Goal: Task Accomplishment & Management: Use online tool/utility

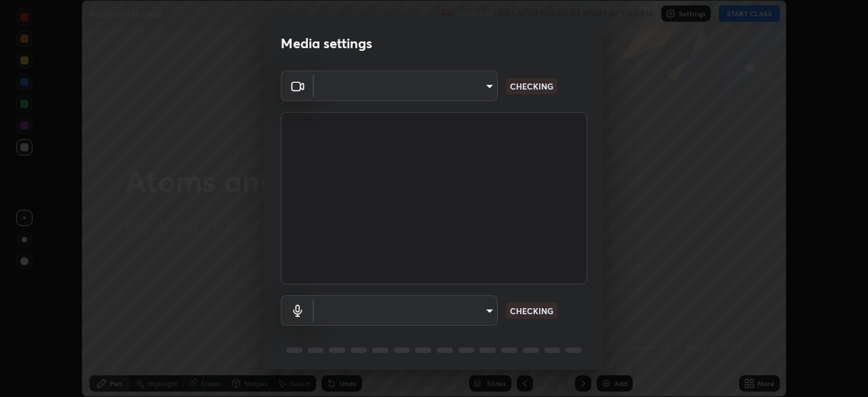
click at [757, 125] on div "Media settings ​ CHECKING ​ CHECKING 1 / 5 Next" at bounding box center [434, 198] width 868 height 397
type input "947fc5493f91a7baa40ee644b890fb7dd4750de2b605eca998dfd8e2db679ee9"
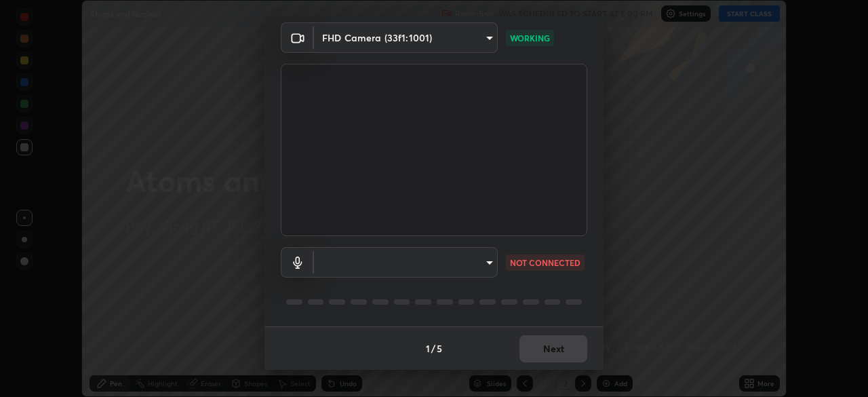
click at [491, 264] on body "Erase all Atoms and Nucleus Recording WAS SCHEDULED TO START AT 5:00 PM Setting…" at bounding box center [434, 198] width 868 height 397
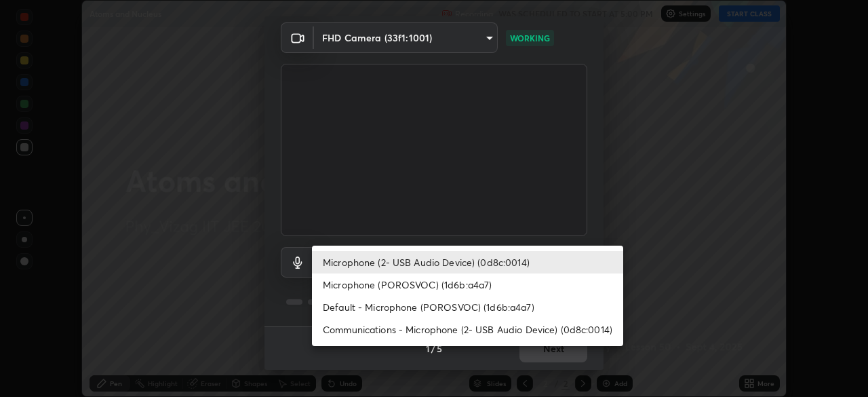
click at [493, 284] on li "Microphone (POROSVOC) (1d6b:a4a7)" at bounding box center [467, 284] width 311 height 22
type input "c42361a9c0cab4fabc4f691ccd0993b1304094f80fe0ddff9bff44bb81ecdd89"
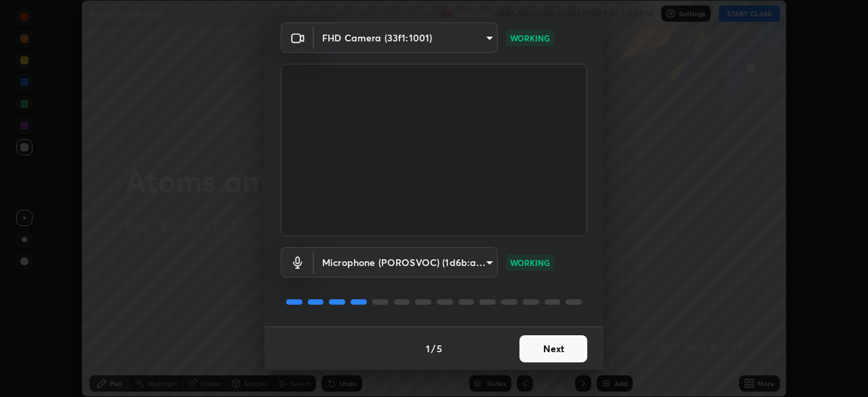
click at [545, 349] on button "Next" at bounding box center [553, 348] width 68 height 27
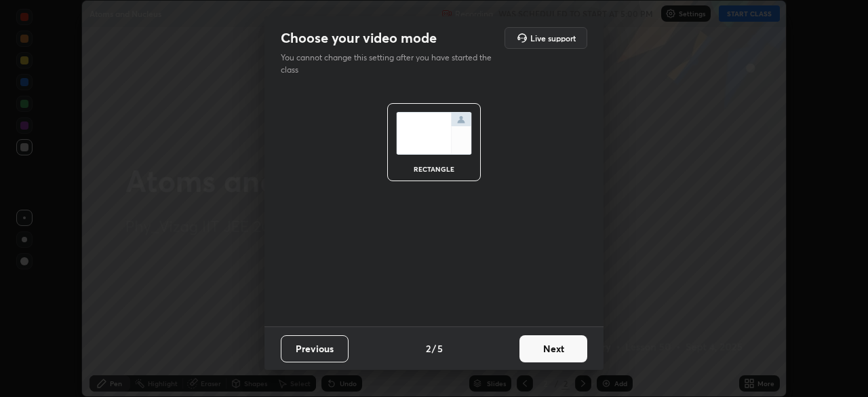
click at [553, 345] on button "Next" at bounding box center [553, 348] width 68 height 27
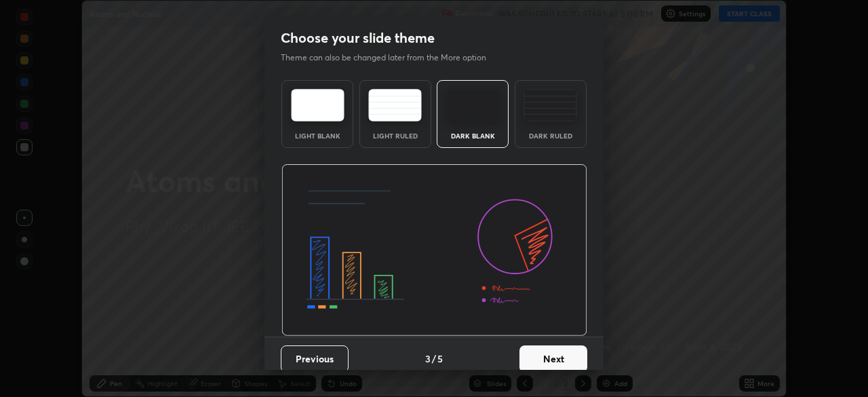
click at [556, 122] on div "Dark Ruled" at bounding box center [551, 114] width 72 height 68
click at [543, 351] on button "Next" at bounding box center [553, 358] width 68 height 27
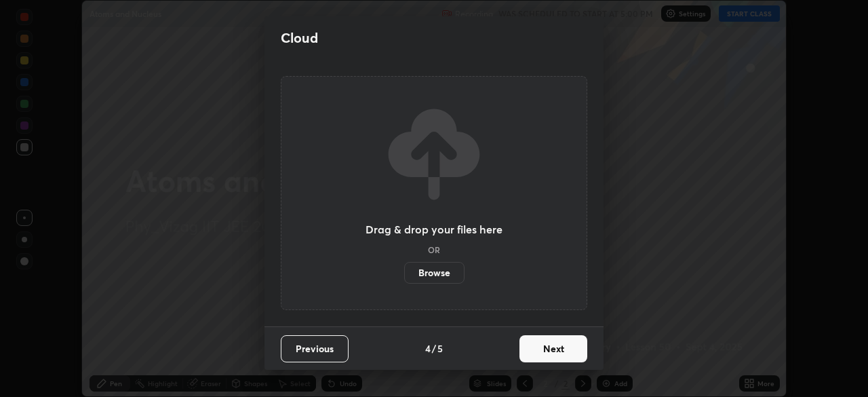
click at [538, 355] on button "Next" at bounding box center [553, 348] width 68 height 27
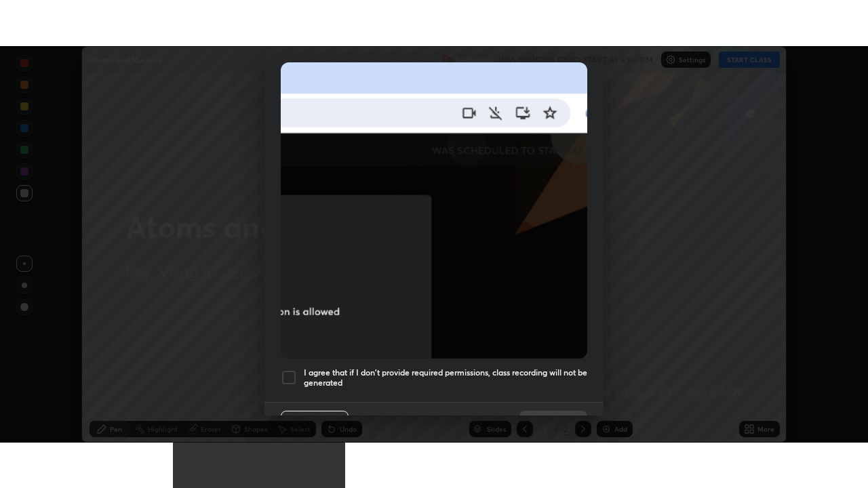
scroll to position [325, 0]
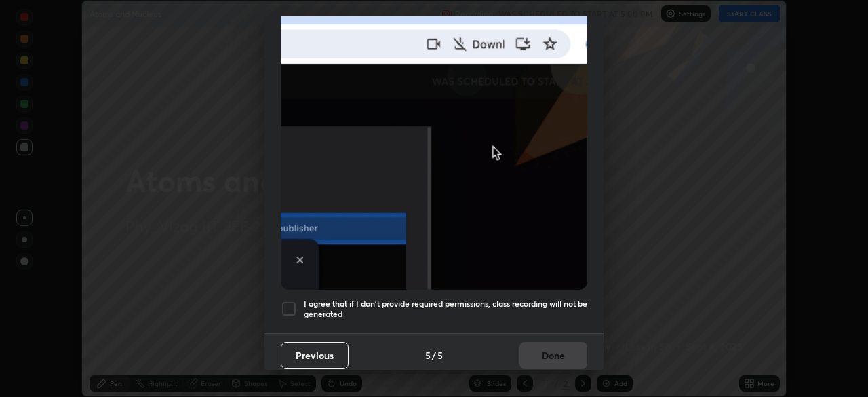
click at [506, 298] on h5 "I agree that if I don't provide required permissions, class recording will not …" at bounding box center [445, 308] width 283 height 21
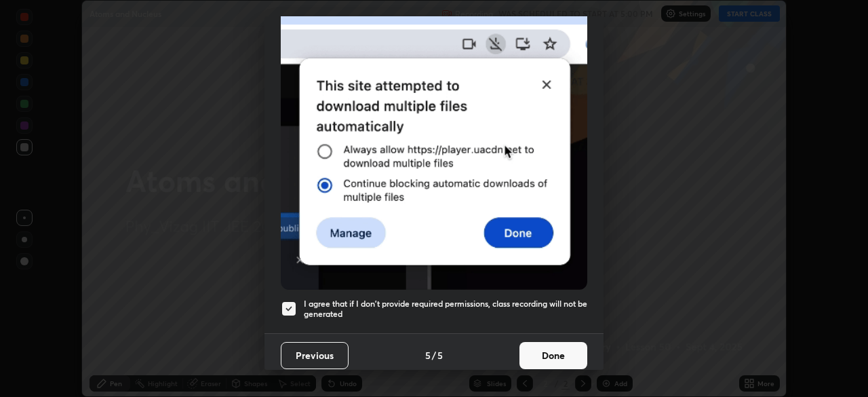
click at [539, 354] on button "Done" at bounding box center [553, 355] width 68 height 27
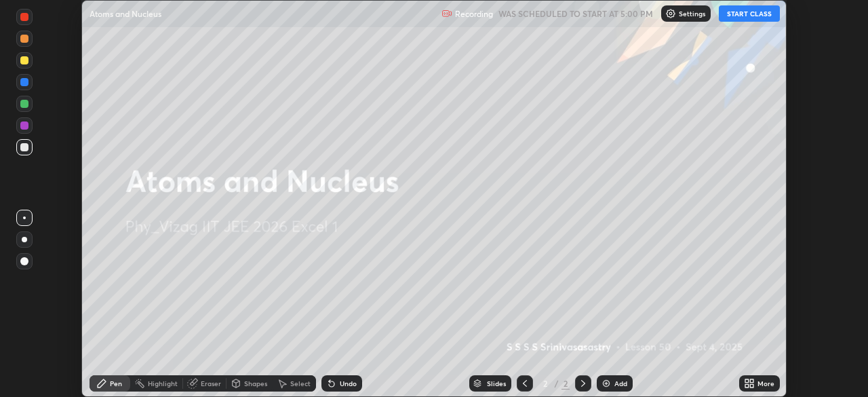
click at [754, 384] on icon at bounding box center [749, 383] width 11 height 11
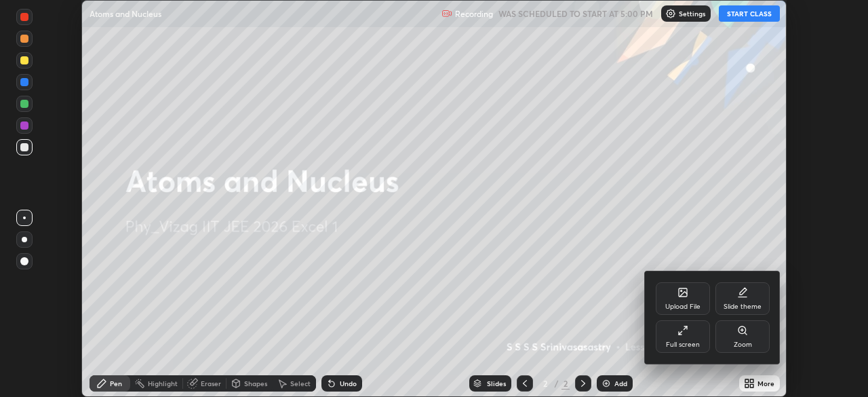
click at [692, 336] on div "Full screen" at bounding box center [683, 336] width 54 height 33
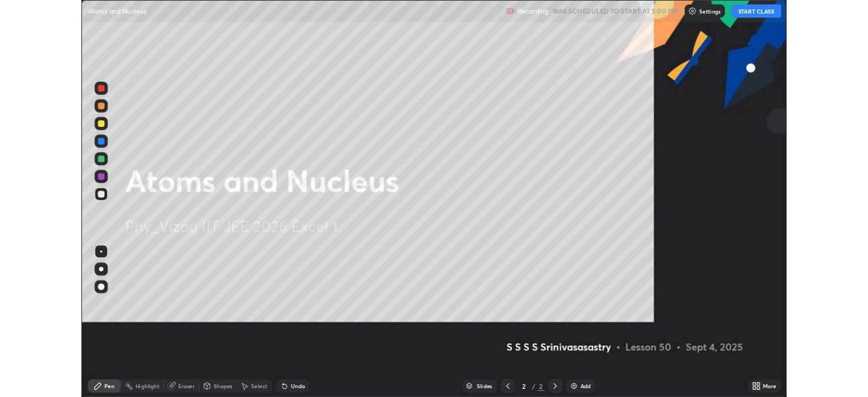
scroll to position [488, 868]
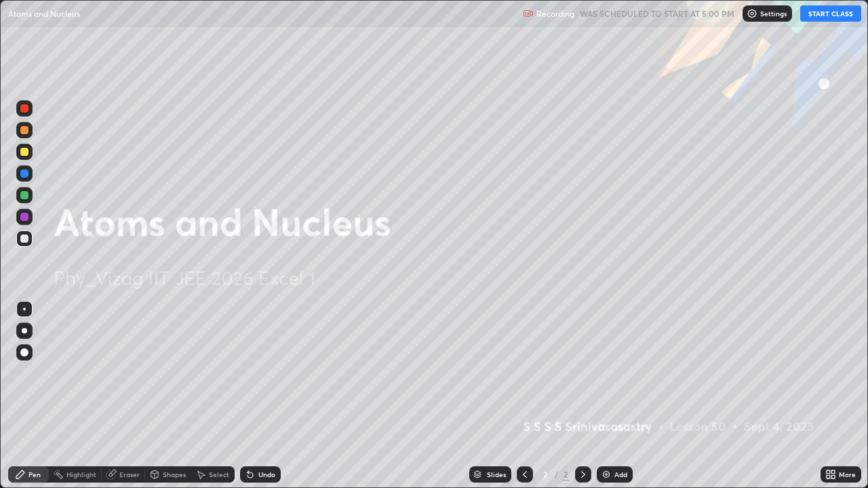
click at [837, 20] on button "START CLASS" at bounding box center [830, 13] width 61 height 16
click at [610, 396] on div "Add" at bounding box center [615, 475] width 36 height 16
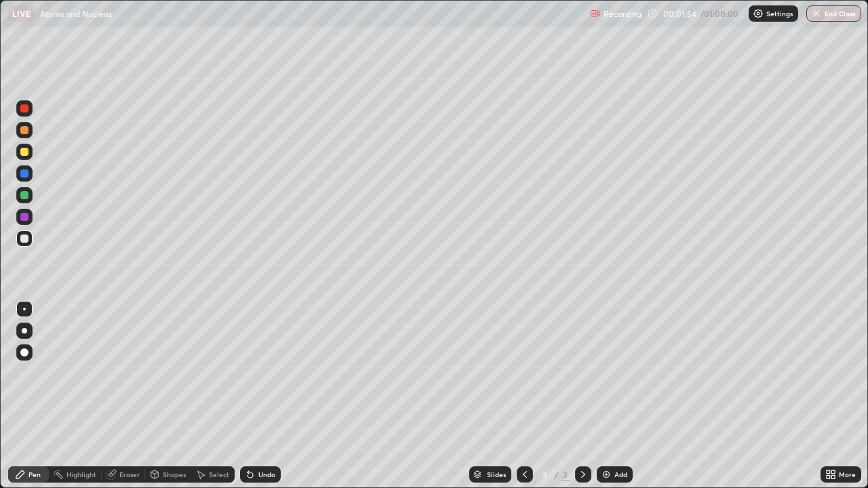
click at [25, 353] on div at bounding box center [24, 353] width 8 height 8
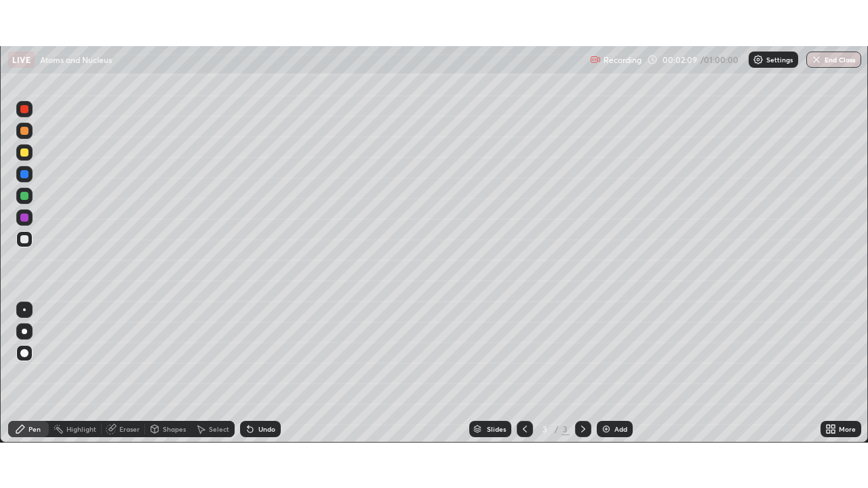
scroll to position [67420, 66949]
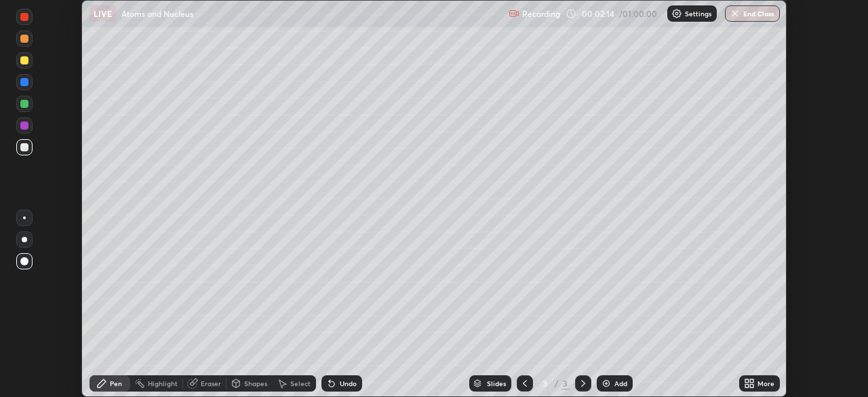
click at [751, 386] on icon at bounding box center [751, 385] width 3 height 3
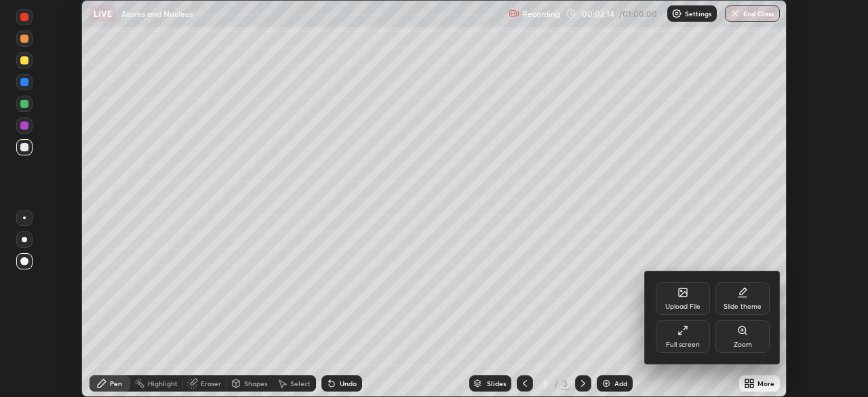
click at [687, 342] on div "Full screen" at bounding box center [683, 344] width 34 height 7
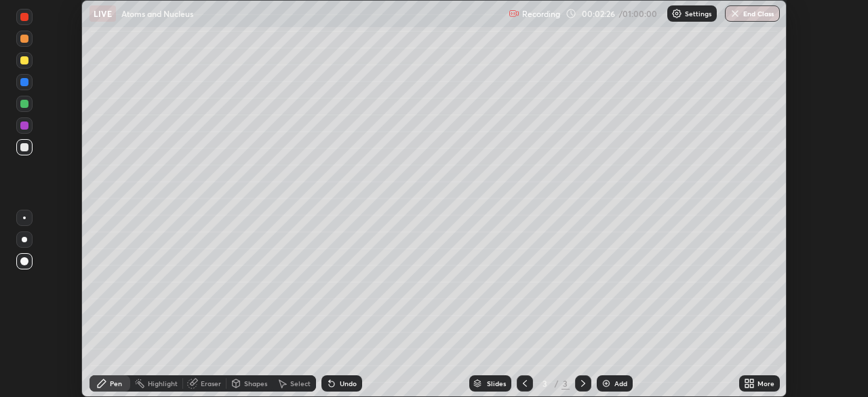
click at [254, 384] on div "Shapes" at bounding box center [255, 383] width 23 height 7
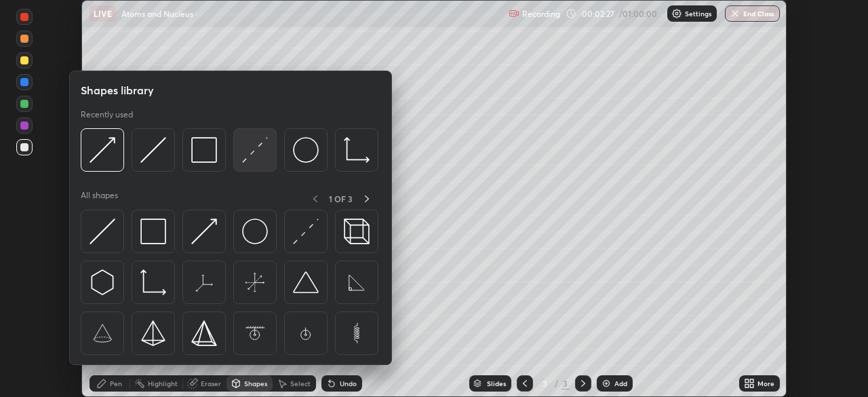
click at [257, 158] on img at bounding box center [255, 150] width 26 height 26
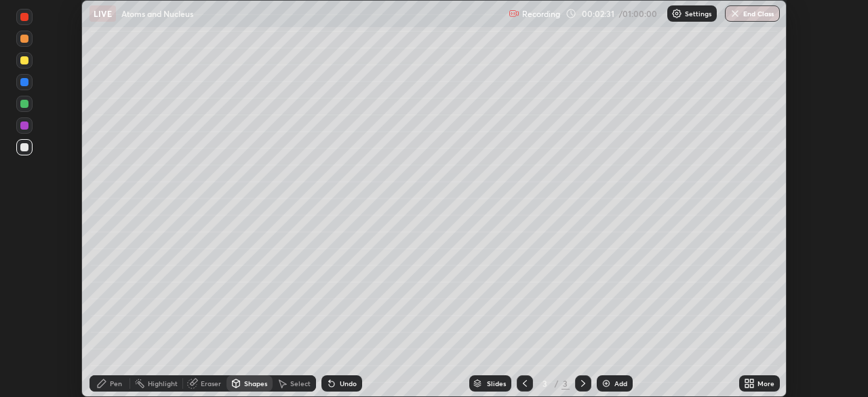
click at [752, 387] on icon at bounding box center [751, 385] width 3 height 3
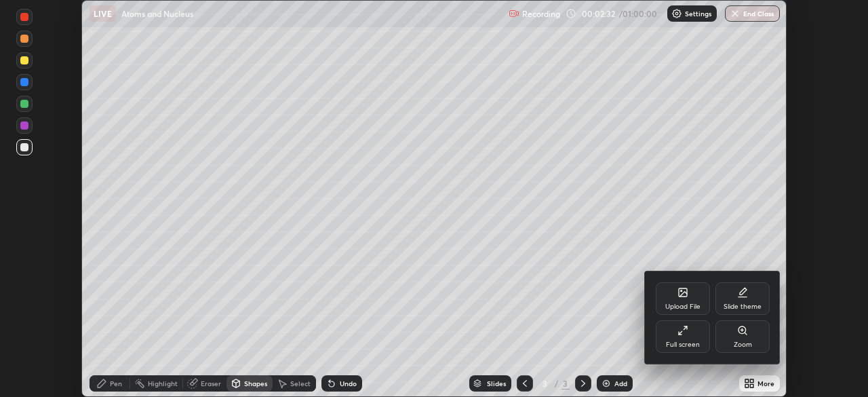
click at [678, 340] on div "Full screen" at bounding box center [683, 336] width 54 height 33
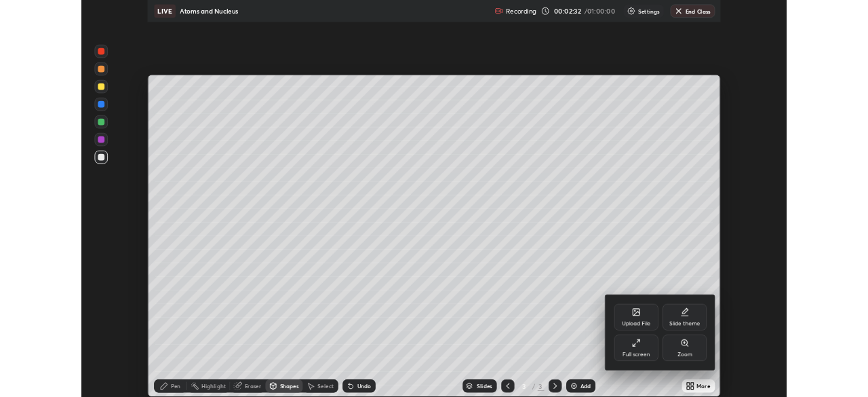
scroll to position [488, 868]
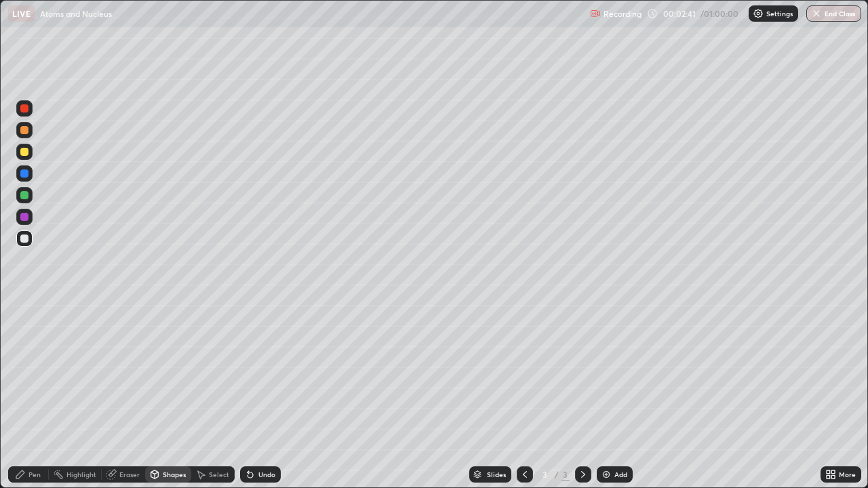
click at [35, 396] on div "Pen" at bounding box center [34, 474] width 12 height 7
click at [173, 396] on div "Shapes" at bounding box center [174, 474] width 23 height 7
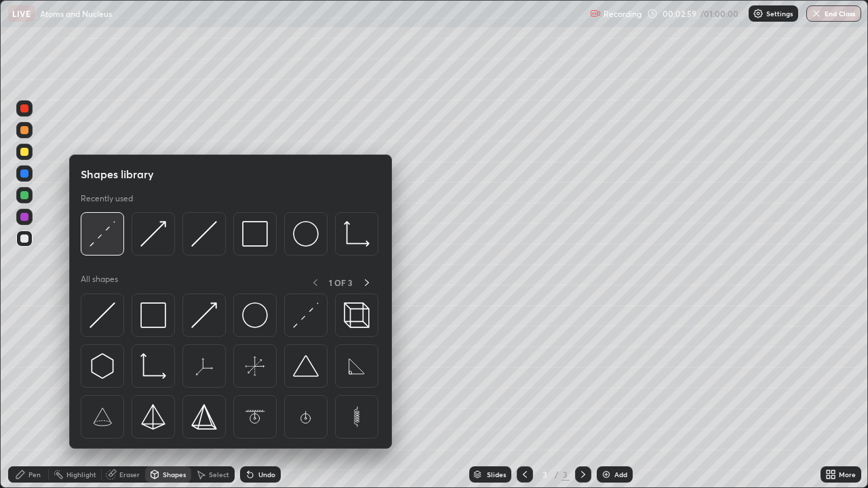
click at [109, 239] on img at bounding box center [103, 234] width 26 height 26
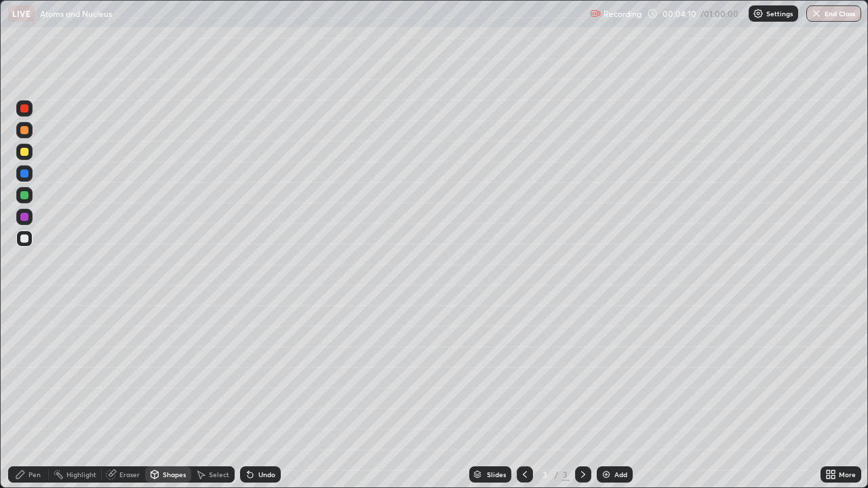
click at [174, 396] on div "Shapes" at bounding box center [174, 474] width 23 height 7
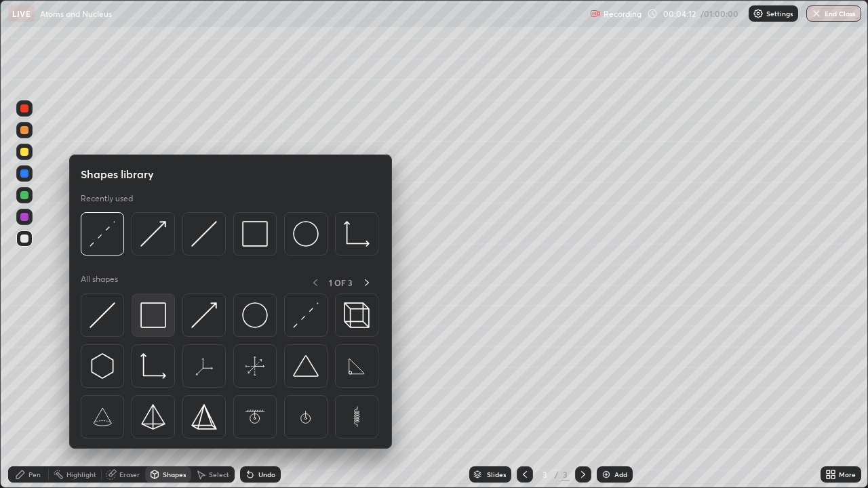
click at [165, 328] on div at bounding box center [153, 315] width 43 height 43
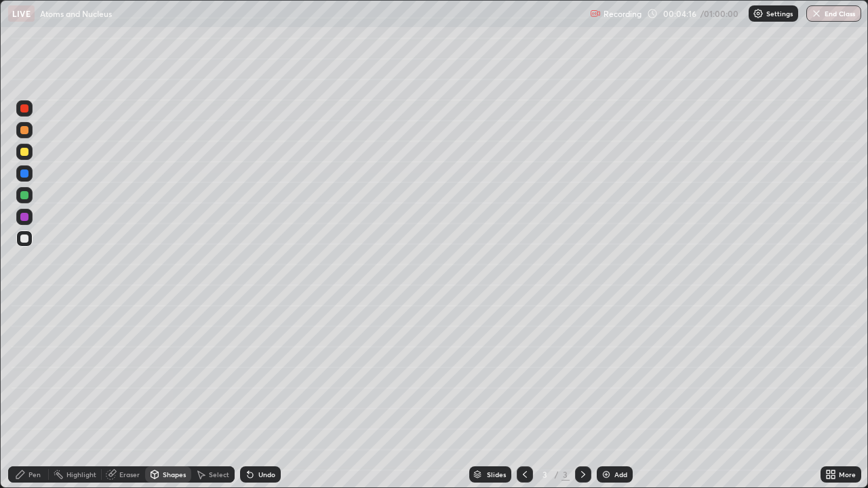
click at [248, 396] on icon at bounding box center [250, 475] width 5 height 5
click at [26, 195] on div at bounding box center [24, 195] width 8 height 8
click at [258, 396] on div "Undo" at bounding box center [266, 474] width 17 height 7
click at [26, 216] on div at bounding box center [24, 217] width 8 height 8
click at [174, 396] on div "Shapes" at bounding box center [174, 474] width 23 height 7
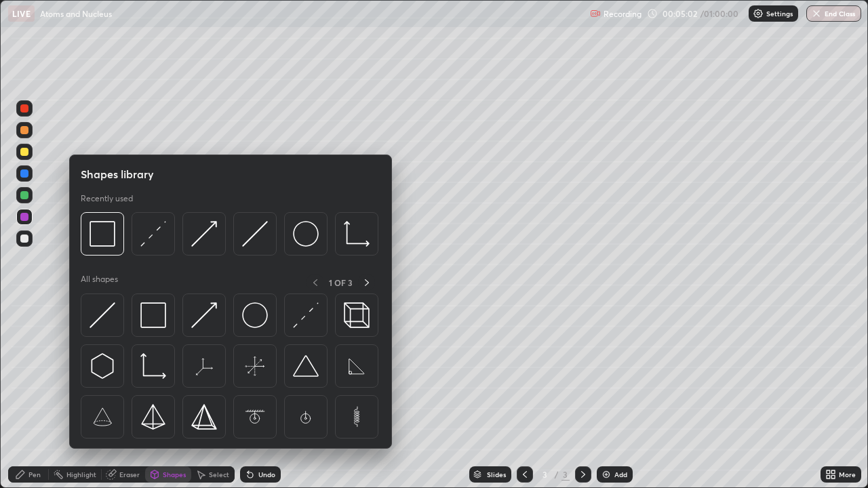
click at [165, 396] on div "Shapes" at bounding box center [174, 474] width 23 height 7
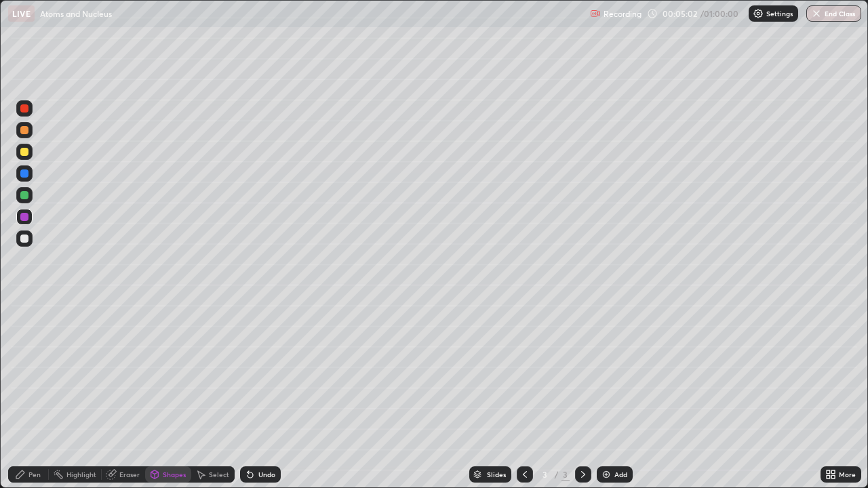
click at [25, 199] on div at bounding box center [24, 195] width 8 height 8
click at [26, 218] on div at bounding box center [24, 217] width 8 height 8
click at [40, 396] on div "Pen" at bounding box center [34, 474] width 12 height 7
click at [25, 195] on div at bounding box center [24, 195] width 8 height 8
click at [23, 239] on div at bounding box center [24, 239] width 8 height 8
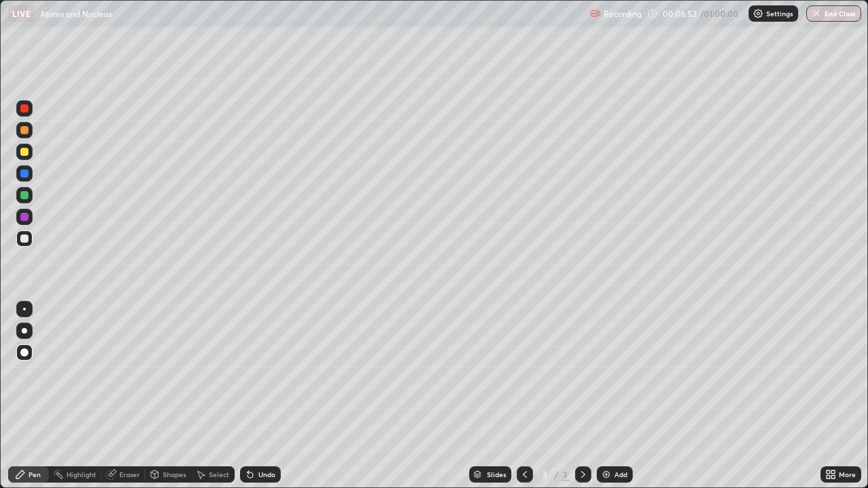
click at [267, 396] on div "Undo" at bounding box center [266, 474] width 17 height 7
click at [133, 396] on div "Eraser" at bounding box center [129, 474] width 20 height 7
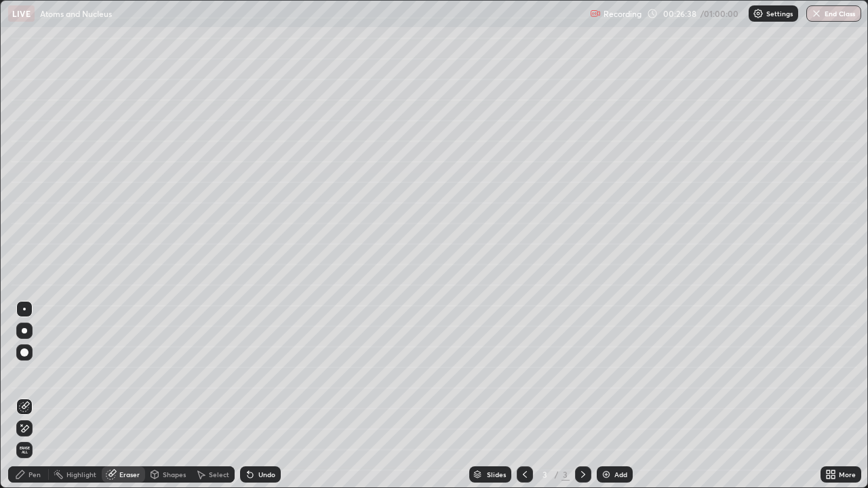
click at [172, 396] on div "Shapes" at bounding box center [174, 474] width 23 height 7
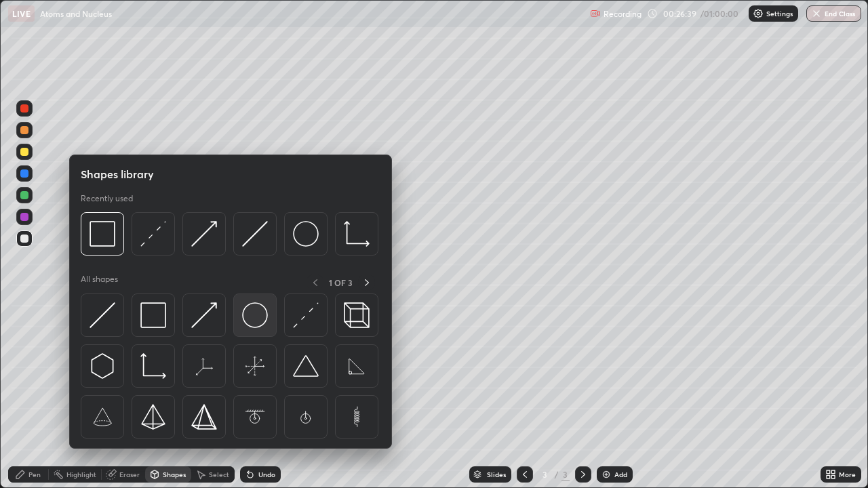
click at [251, 314] on img at bounding box center [255, 315] width 26 height 26
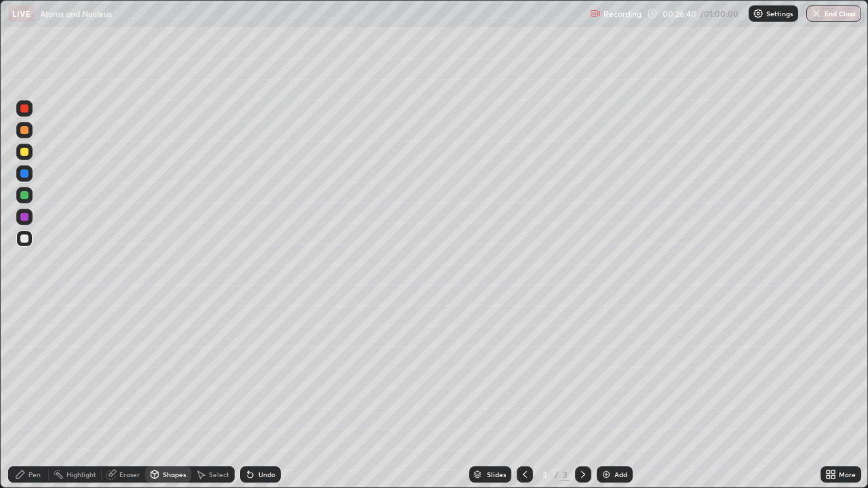
click at [22, 242] on div at bounding box center [24, 239] width 8 height 8
click at [26, 220] on div at bounding box center [24, 217] width 8 height 8
click at [30, 132] on div at bounding box center [24, 130] width 16 height 16
click at [169, 396] on div "Shapes" at bounding box center [174, 474] width 23 height 7
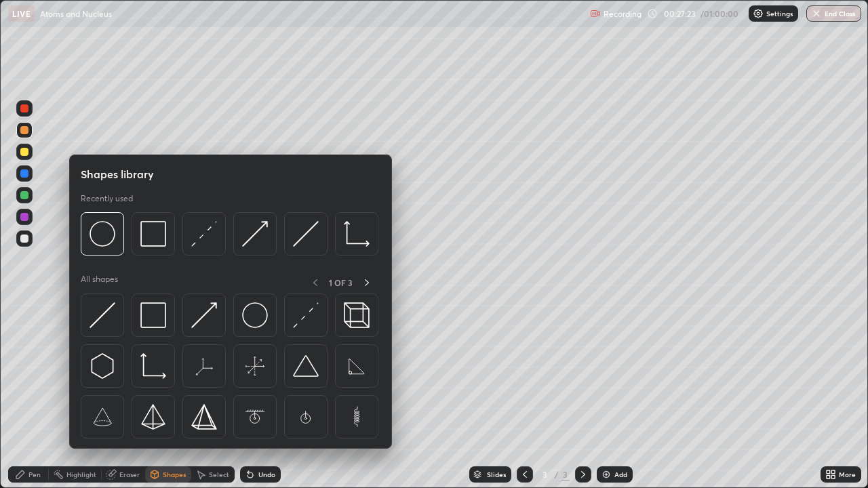
click at [27, 214] on div at bounding box center [24, 217] width 8 height 8
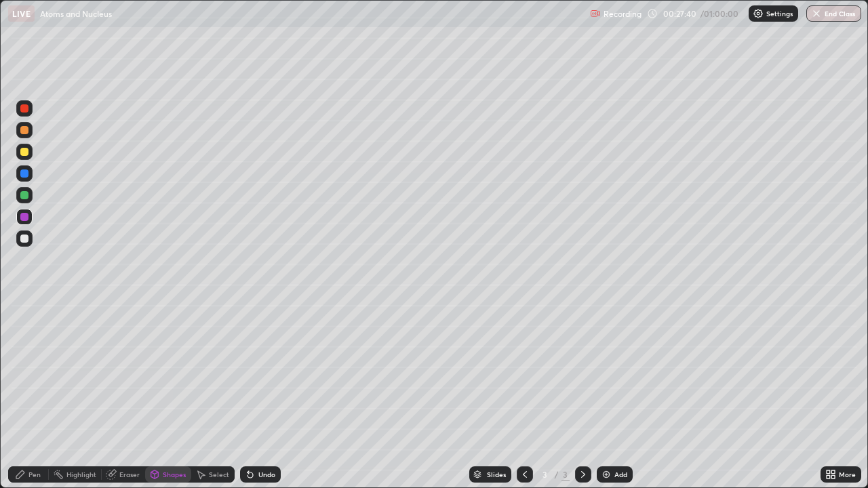
click at [27, 132] on div at bounding box center [24, 130] width 8 height 8
click at [30, 172] on div at bounding box center [24, 173] width 16 height 16
click at [34, 396] on div "Pen" at bounding box center [34, 474] width 12 height 7
click at [24, 309] on div at bounding box center [24, 309] width 3 height 3
click at [27, 241] on div at bounding box center [24, 239] width 8 height 8
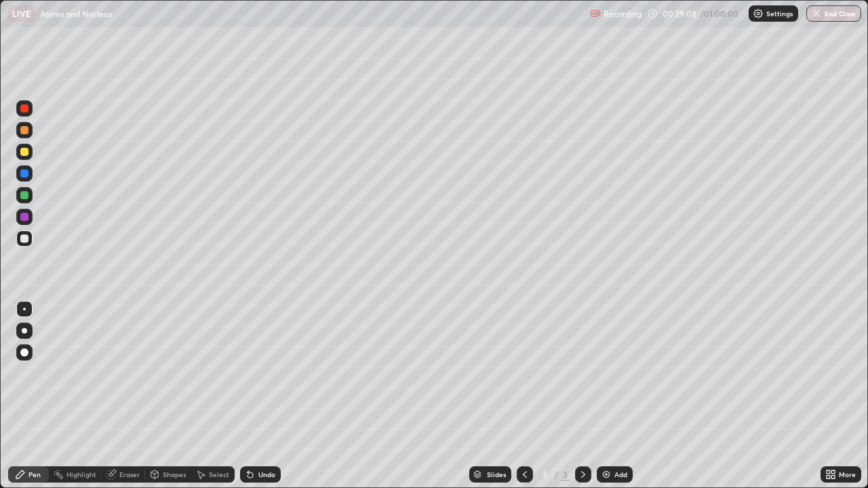
click at [30, 353] on div at bounding box center [24, 353] width 16 height 16
click at [25, 130] on div at bounding box center [24, 130] width 8 height 8
click at [172, 396] on div "Shapes" at bounding box center [174, 474] width 23 height 7
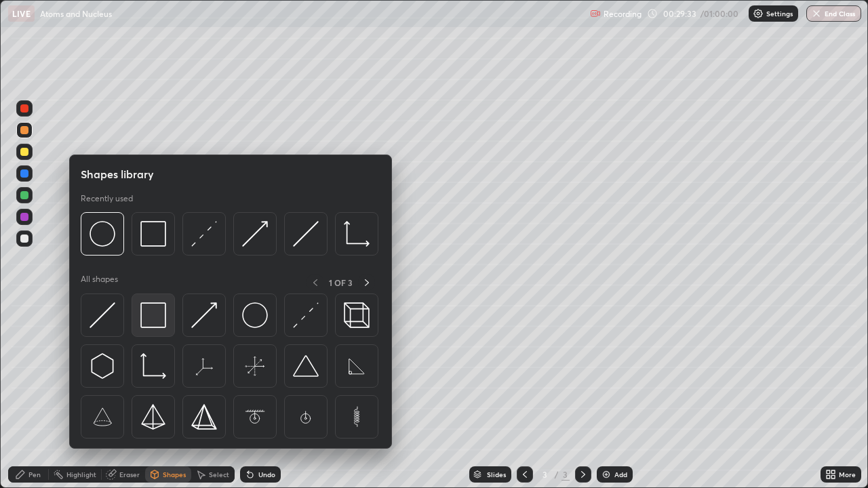
click at [156, 322] on img at bounding box center [153, 315] width 26 height 26
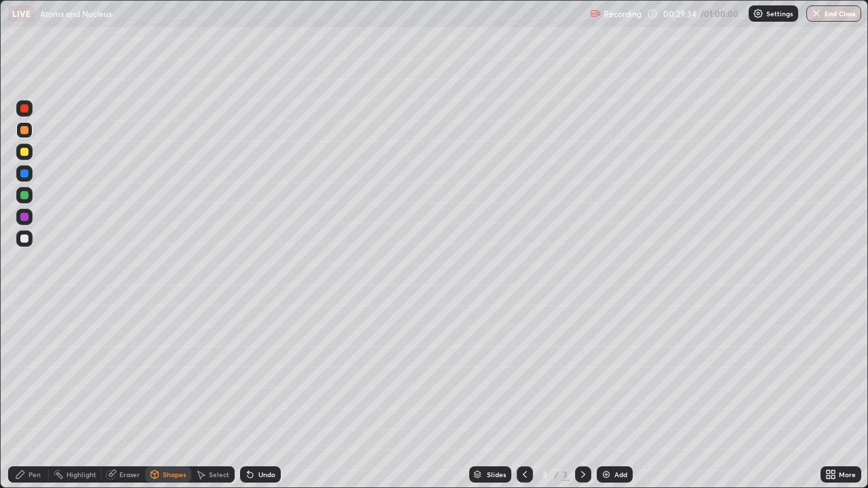
click at [26, 241] on div at bounding box center [24, 239] width 8 height 8
click at [27, 132] on div at bounding box center [24, 130] width 8 height 8
click at [270, 396] on div "Undo" at bounding box center [266, 474] width 17 height 7
click at [25, 152] on div at bounding box center [24, 152] width 8 height 8
click at [170, 396] on div "Shapes" at bounding box center [174, 474] width 23 height 7
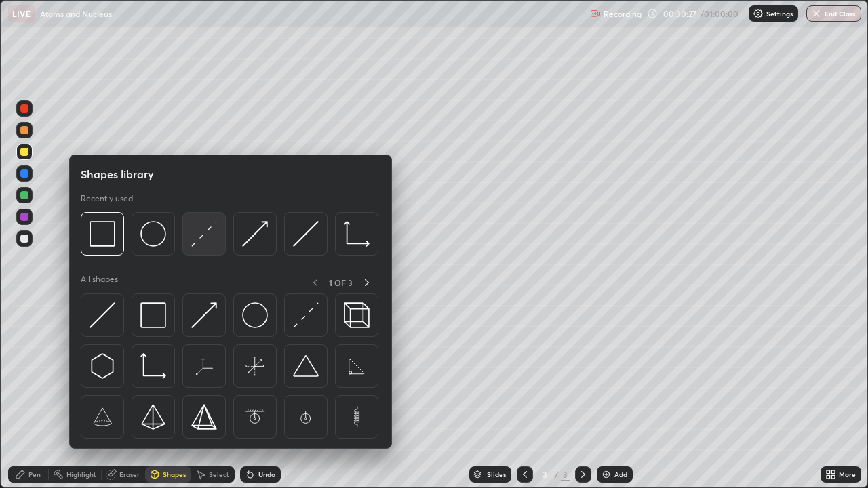
click at [204, 243] on img at bounding box center [204, 234] width 26 height 26
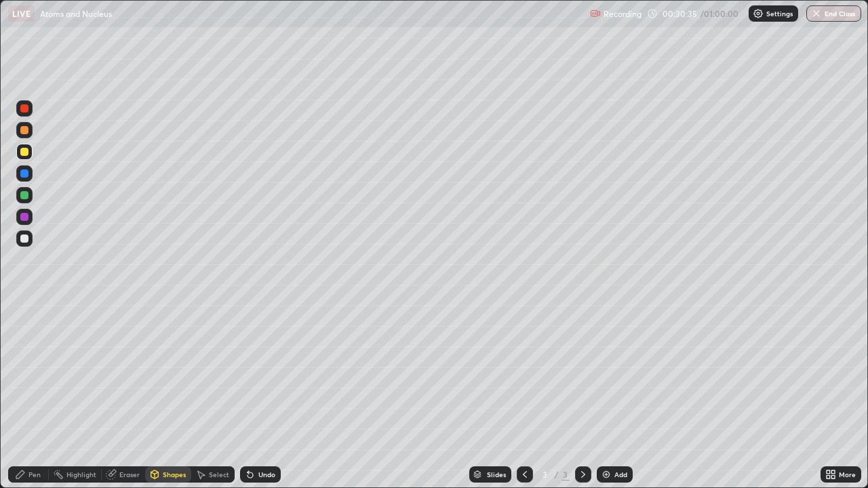
click at [37, 396] on div "Pen" at bounding box center [34, 474] width 12 height 7
click at [28, 133] on div at bounding box center [24, 130] width 8 height 8
click at [25, 239] on div at bounding box center [24, 239] width 8 height 8
click at [176, 396] on div "Shapes" at bounding box center [174, 474] width 23 height 7
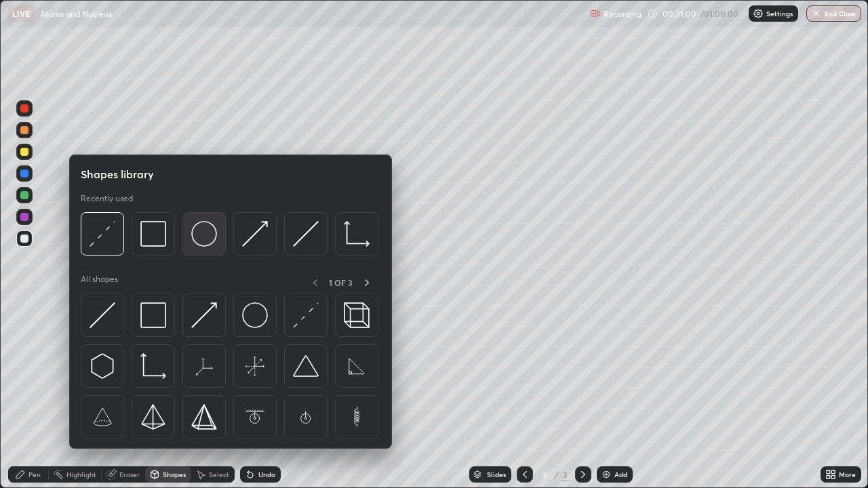
click at [208, 241] on img at bounding box center [204, 234] width 26 height 26
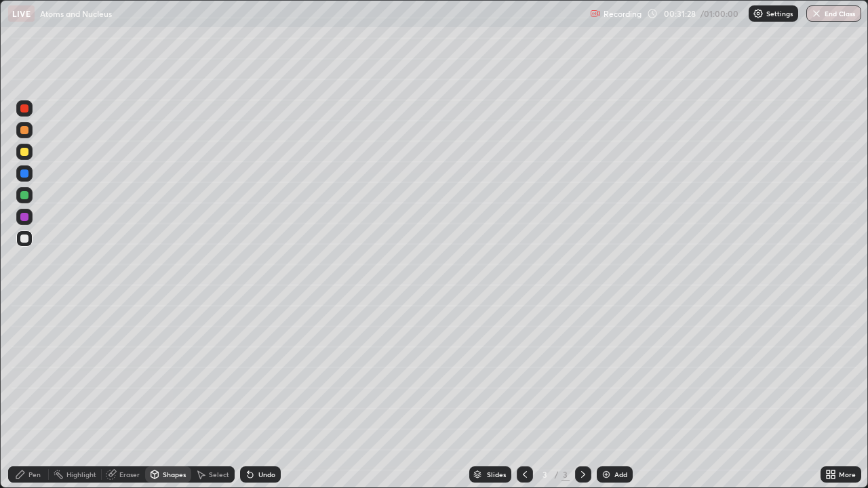
click at [28, 131] on div at bounding box center [24, 130] width 8 height 8
click at [172, 396] on div "Shapes" at bounding box center [174, 474] width 23 height 7
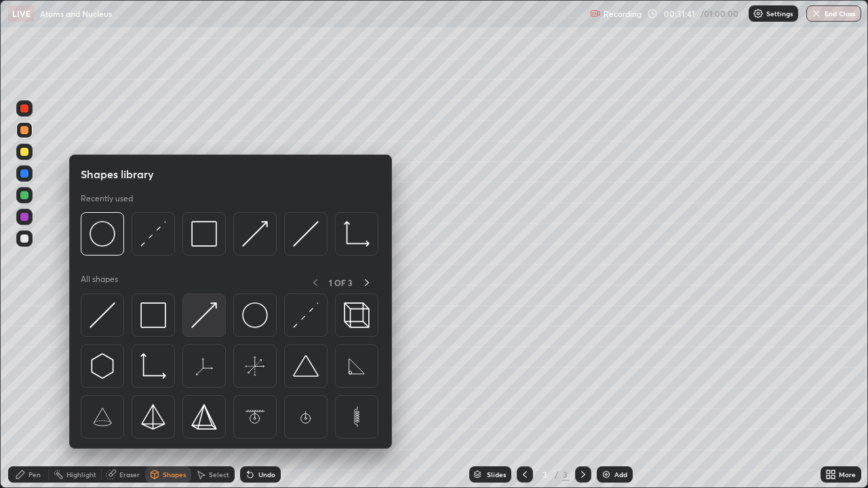
click at [208, 320] on img at bounding box center [204, 315] width 26 height 26
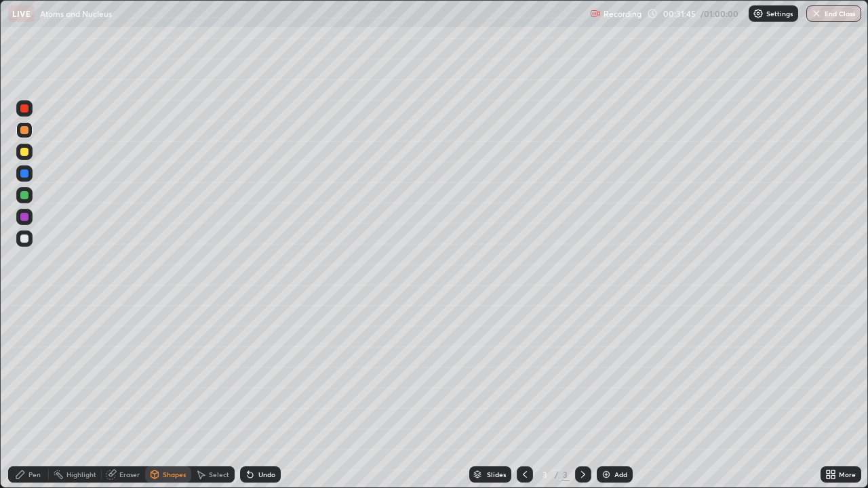
click at [39, 396] on div "Pen" at bounding box center [34, 474] width 12 height 7
click at [26, 241] on div at bounding box center [24, 239] width 8 height 8
click at [25, 217] on div at bounding box center [24, 217] width 8 height 8
click at [171, 396] on div "Shapes" at bounding box center [174, 474] width 23 height 7
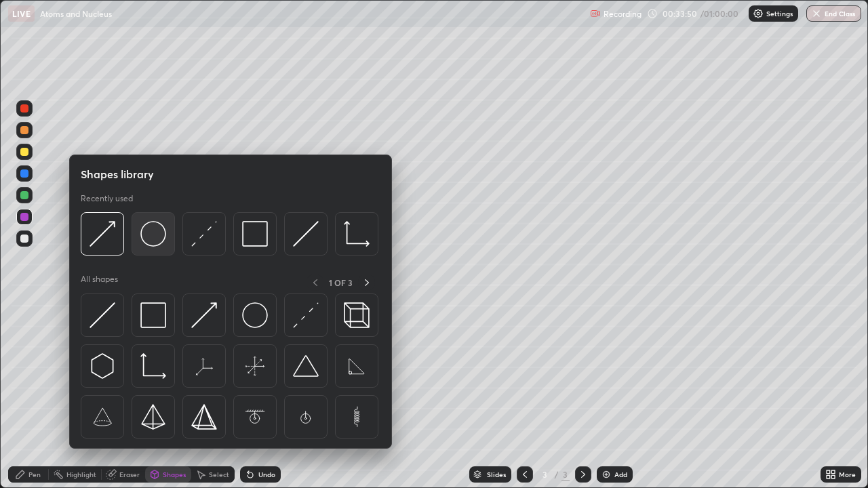
click at [153, 244] on img at bounding box center [153, 234] width 26 height 26
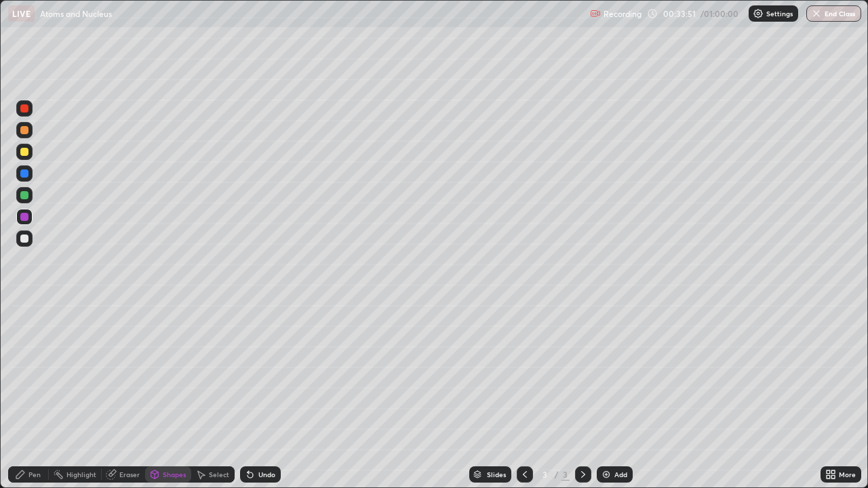
click at [25, 239] on div at bounding box center [24, 239] width 8 height 8
click at [27, 196] on div at bounding box center [24, 195] width 8 height 8
click at [264, 396] on div "Undo" at bounding box center [266, 474] width 17 height 7
click at [254, 396] on icon at bounding box center [250, 474] width 11 height 11
click at [27, 239] on div at bounding box center [24, 239] width 8 height 8
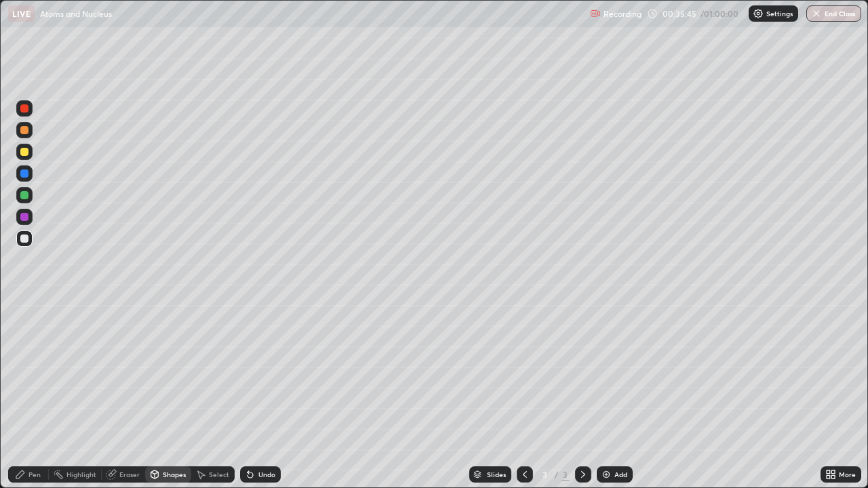
click at [39, 396] on div "Pen" at bounding box center [34, 474] width 12 height 7
click at [24, 309] on div at bounding box center [24, 309] width 3 height 3
click at [22, 176] on div at bounding box center [24, 174] width 8 height 8
click at [173, 396] on div "Shapes" at bounding box center [174, 474] width 23 height 7
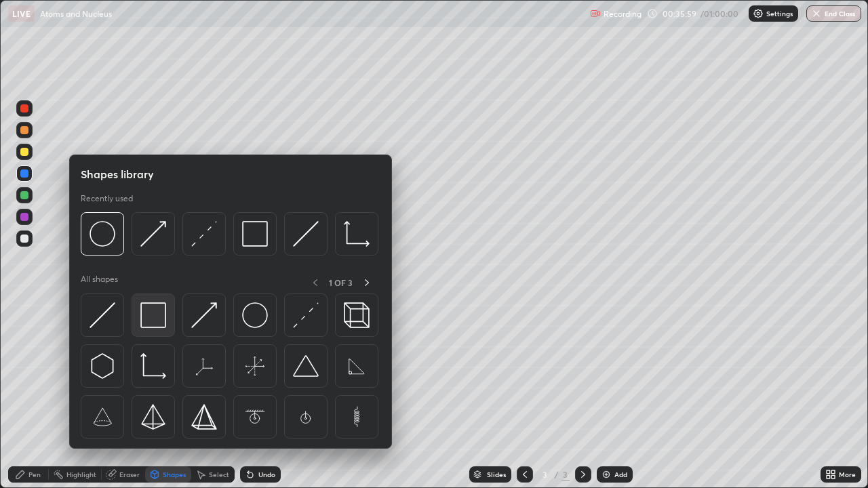
click at [158, 324] on img at bounding box center [153, 315] width 26 height 26
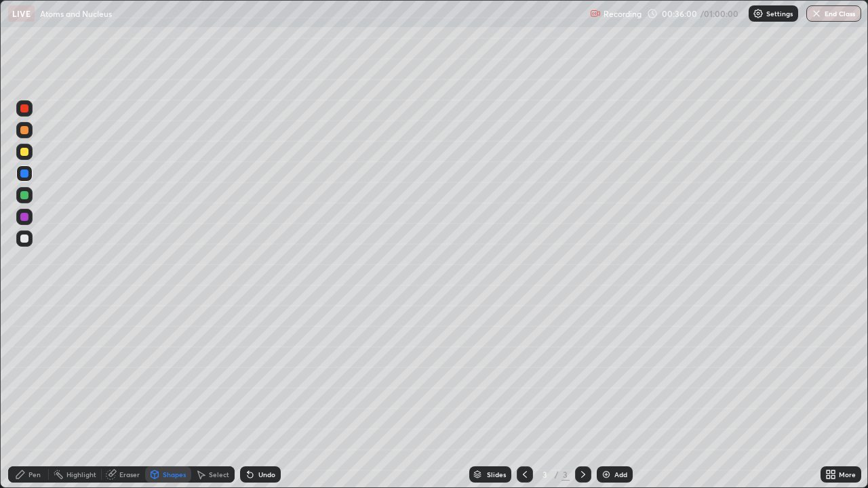
click at [28, 245] on div at bounding box center [24, 239] width 16 height 16
click at [264, 396] on div "Undo" at bounding box center [266, 474] width 17 height 7
click at [39, 396] on div "Pen" at bounding box center [34, 474] width 12 height 7
click at [25, 353] on div at bounding box center [24, 353] width 8 height 8
click at [24, 193] on div at bounding box center [24, 195] width 8 height 8
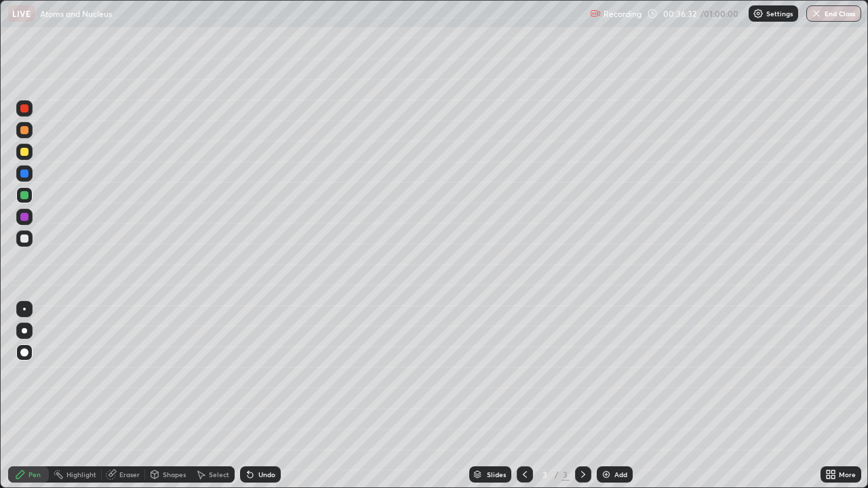
click at [180, 396] on div "Shapes" at bounding box center [174, 474] width 23 height 7
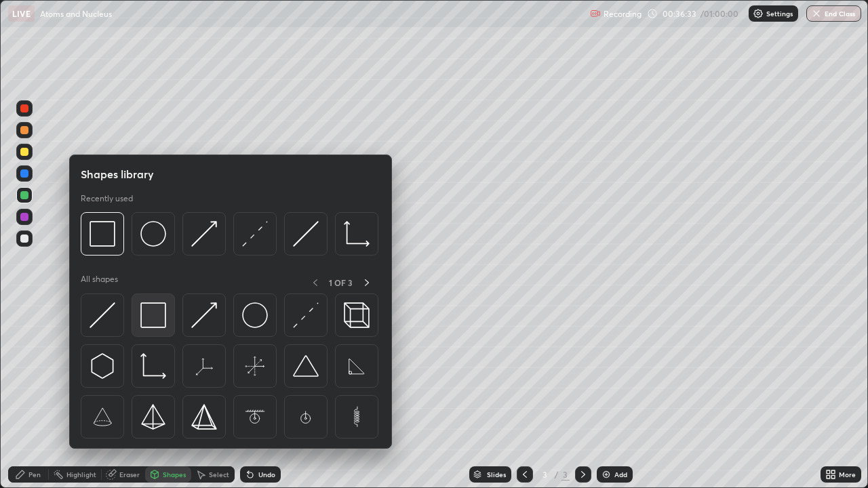
click at [157, 323] on img at bounding box center [153, 315] width 26 height 26
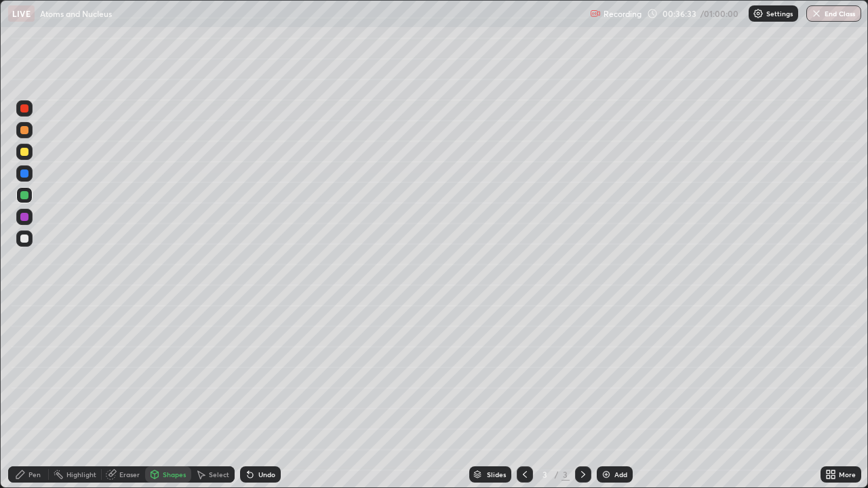
click at [24, 239] on div at bounding box center [24, 239] width 8 height 8
click at [176, 396] on div "Shapes" at bounding box center [174, 474] width 23 height 7
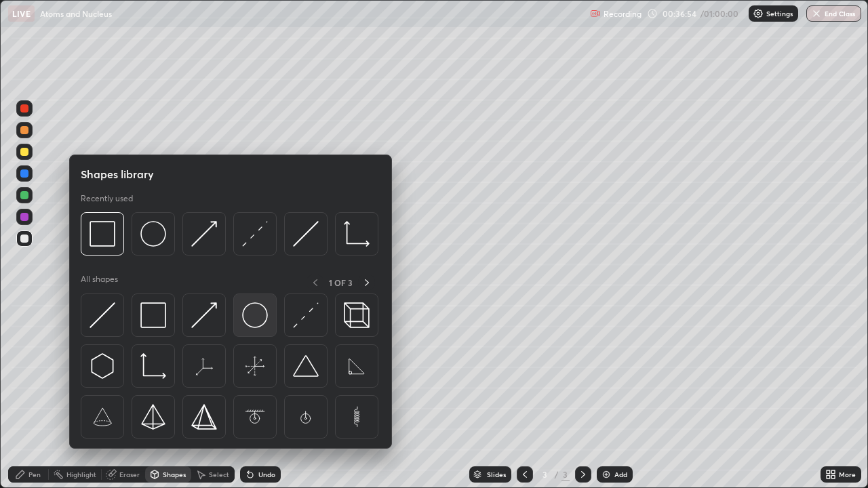
click at [254, 320] on img at bounding box center [255, 315] width 26 height 26
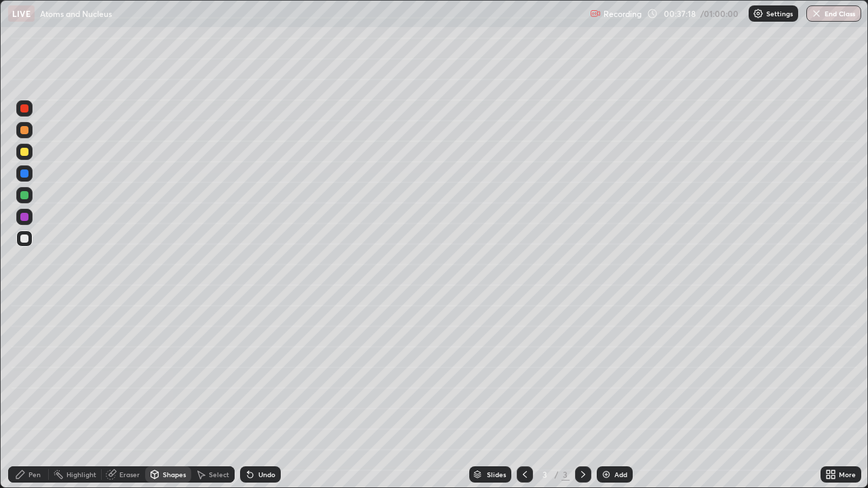
click at [27, 193] on div at bounding box center [24, 195] width 8 height 8
click at [174, 396] on div "Shapes" at bounding box center [174, 474] width 23 height 7
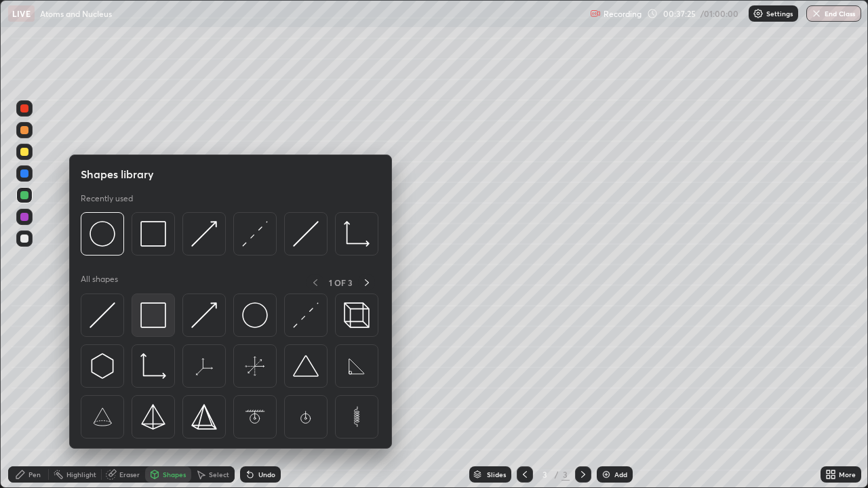
click at [165, 327] on img at bounding box center [153, 315] width 26 height 26
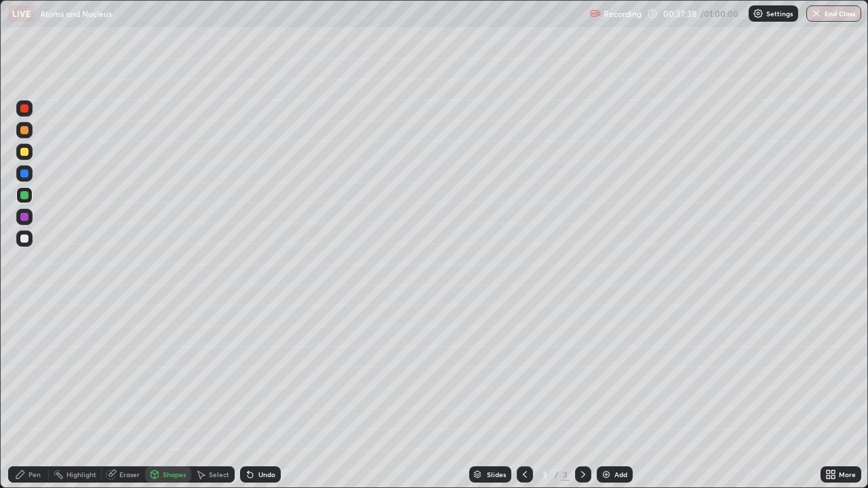
click at [258, 396] on div "Undo" at bounding box center [266, 474] width 17 height 7
click at [175, 396] on div "Shapes" at bounding box center [174, 474] width 23 height 7
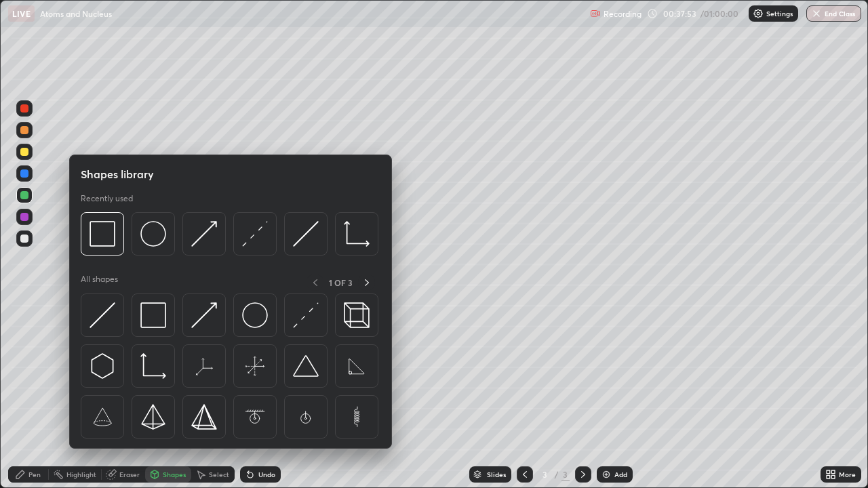
click at [27, 133] on div at bounding box center [24, 130] width 8 height 8
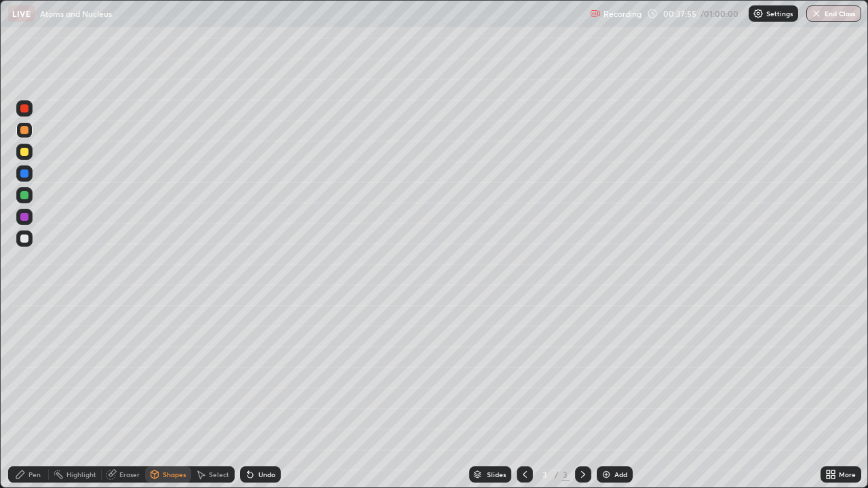
click at [25, 152] on div at bounding box center [24, 152] width 8 height 8
click at [172, 396] on div "Shapes" at bounding box center [174, 474] width 23 height 7
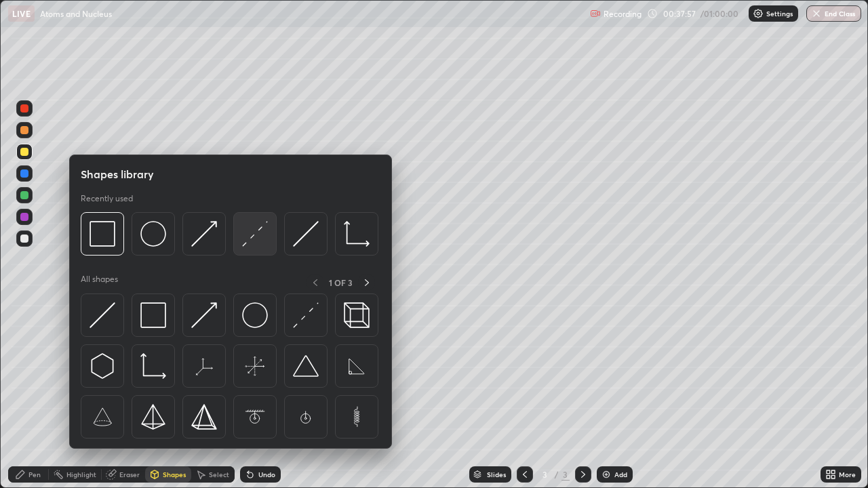
click at [254, 240] on img at bounding box center [255, 234] width 26 height 26
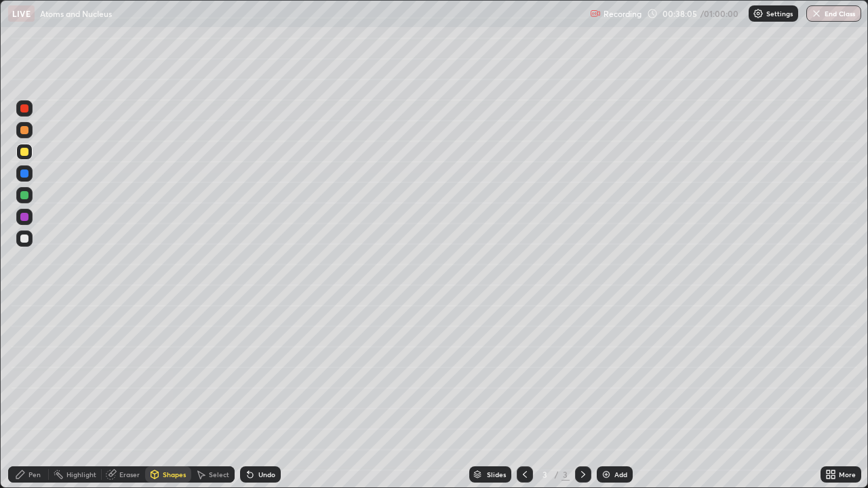
click at [35, 396] on div "Pen" at bounding box center [34, 474] width 12 height 7
click at [29, 196] on div at bounding box center [24, 195] width 16 height 16
click at [30, 237] on div at bounding box center [24, 239] width 16 height 16
click at [172, 396] on div "Shapes" at bounding box center [174, 474] width 23 height 7
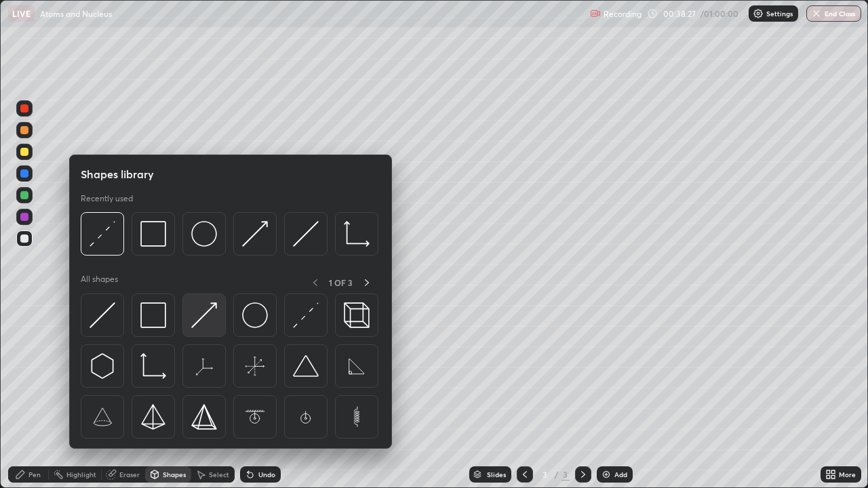
click at [201, 323] on img at bounding box center [204, 315] width 26 height 26
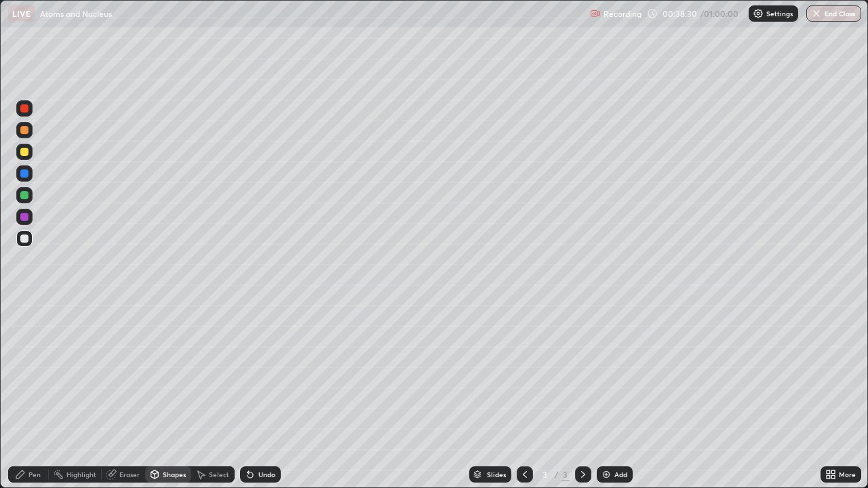
click at [44, 396] on div "Pen" at bounding box center [28, 475] width 41 height 16
click at [26, 197] on div at bounding box center [24, 195] width 8 height 8
click at [29, 216] on div at bounding box center [24, 217] width 16 height 16
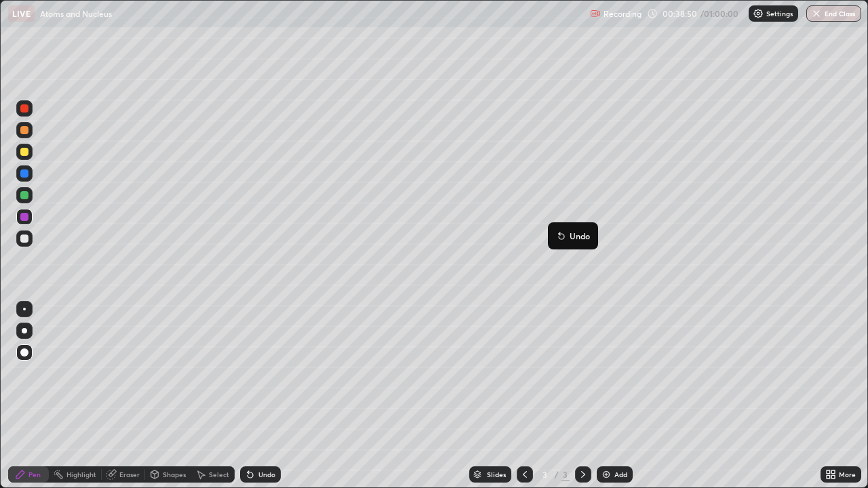
click at [555, 228] on button "Undo" at bounding box center [572, 236] width 39 height 16
click at [25, 195] on div at bounding box center [24, 195] width 8 height 8
click at [612, 396] on div "Add" at bounding box center [615, 475] width 36 height 16
click at [167, 396] on div "Shapes" at bounding box center [174, 474] width 23 height 7
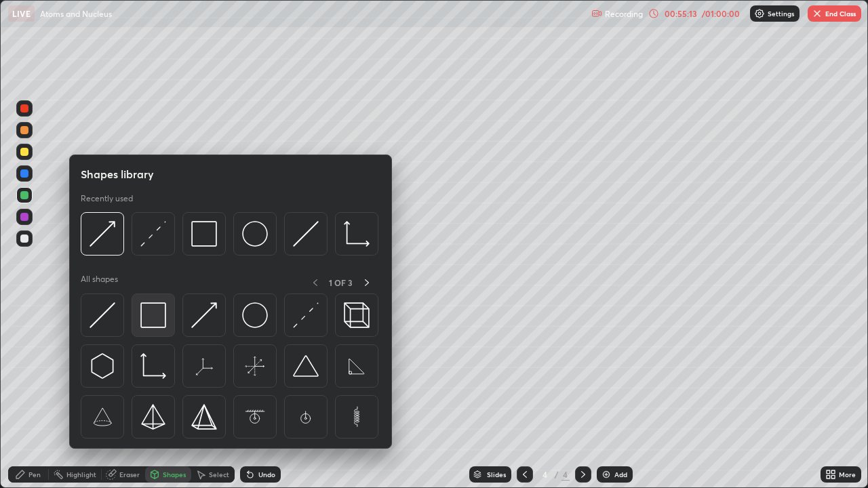
click at [156, 323] on img at bounding box center [153, 315] width 26 height 26
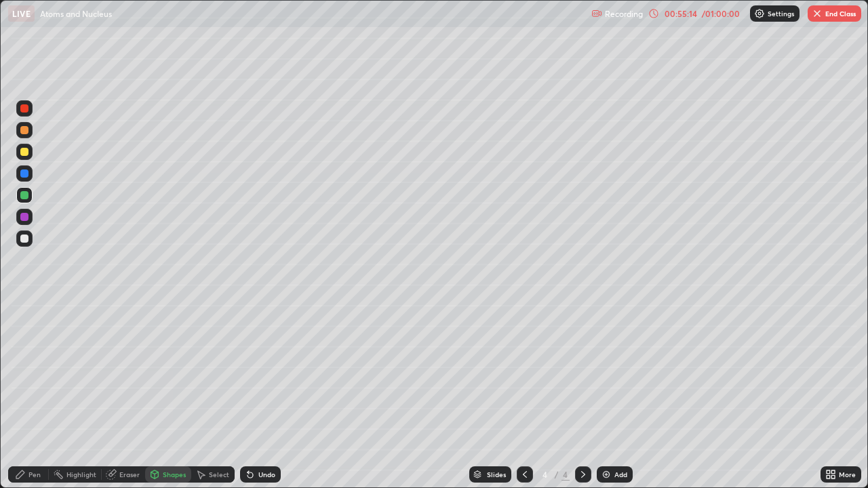
click at [22, 241] on div at bounding box center [24, 239] width 8 height 8
click at [258, 396] on div "Undo" at bounding box center [266, 474] width 17 height 7
click at [34, 396] on div "Pen" at bounding box center [34, 474] width 12 height 7
click at [173, 396] on div "Shapes" at bounding box center [174, 474] width 23 height 7
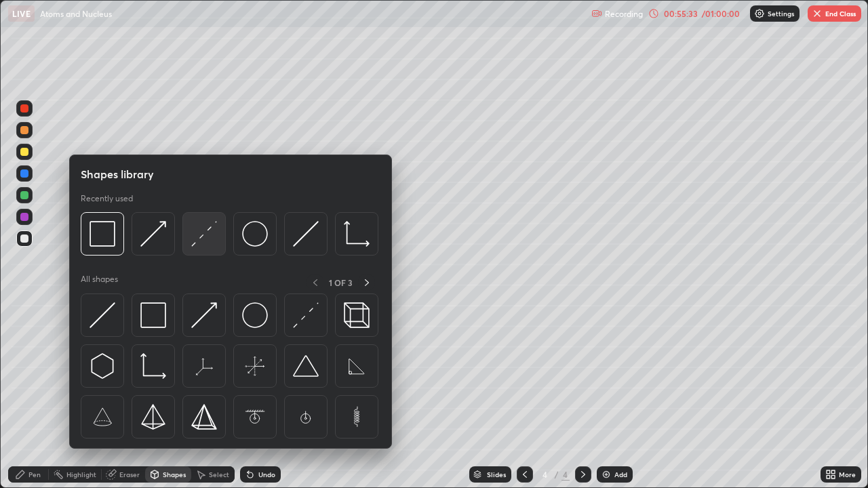
click at [203, 242] on img at bounding box center [204, 234] width 26 height 26
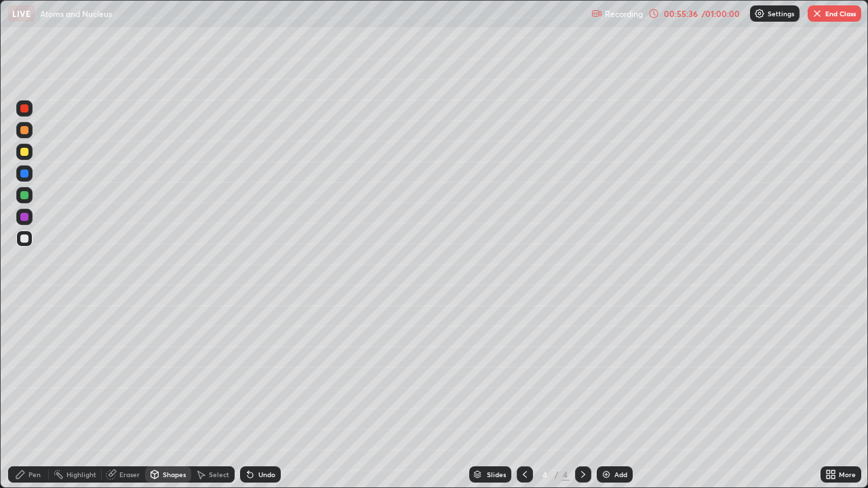
click at [173, 396] on div "Shapes" at bounding box center [174, 474] width 23 height 7
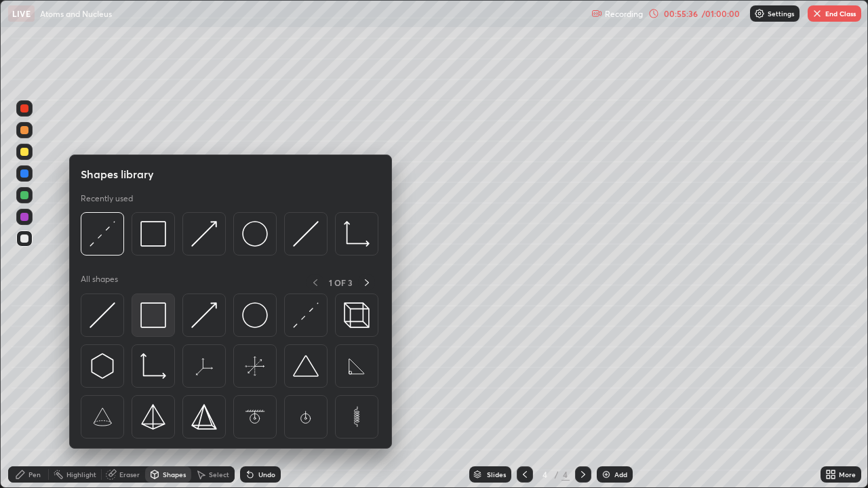
click at [161, 324] on img at bounding box center [153, 315] width 26 height 26
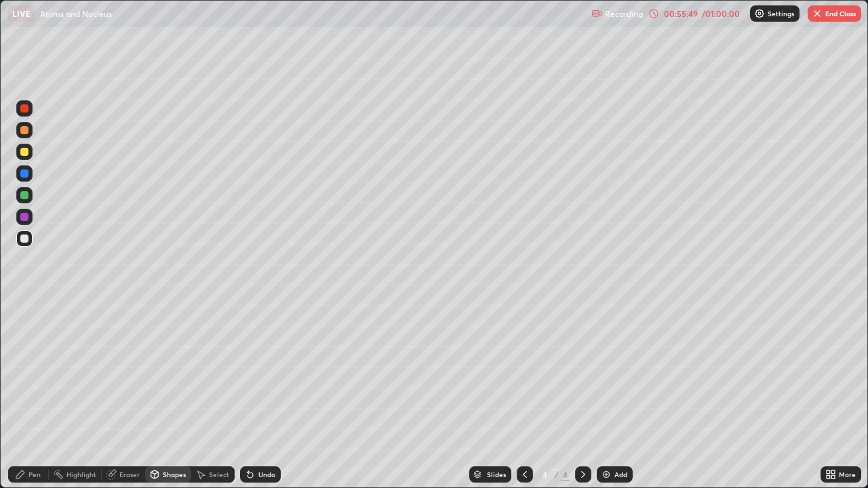
click at [39, 396] on div "Pen" at bounding box center [28, 475] width 41 height 16
click at [177, 396] on div "Shapes" at bounding box center [174, 474] width 23 height 7
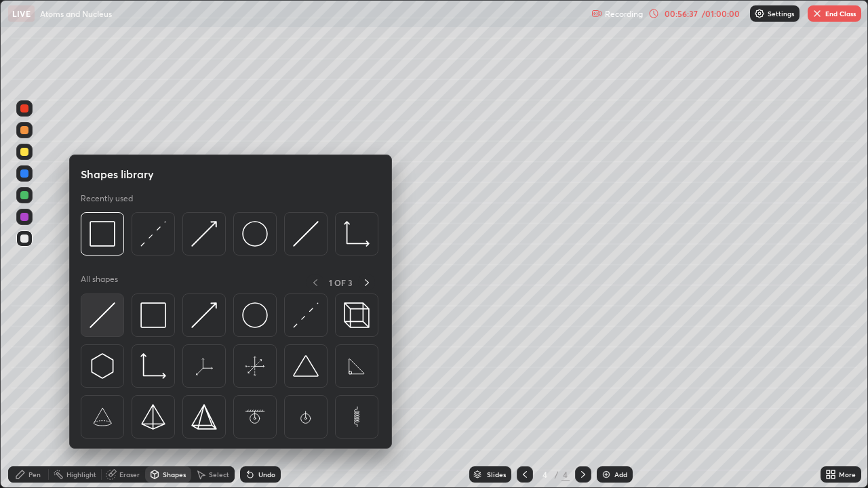
click at [111, 321] on img at bounding box center [103, 315] width 26 height 26
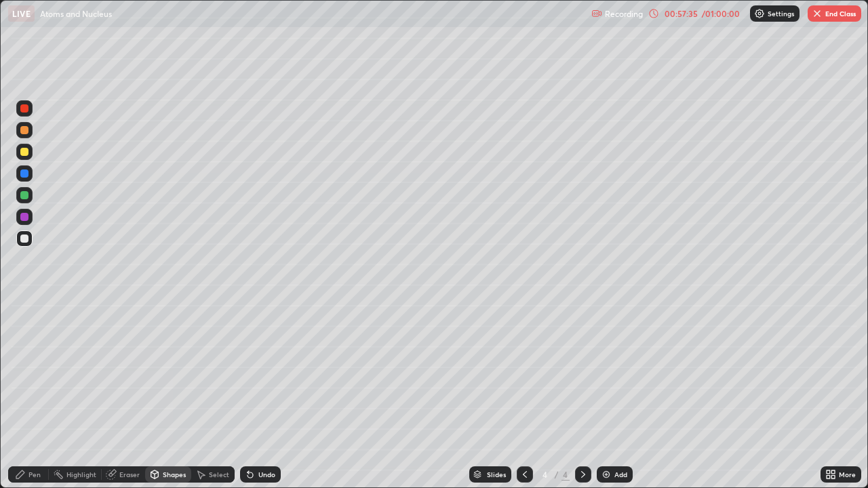
click at [37, 396] on div "Pen" at bounding box center [34, 474] width 12 height 7
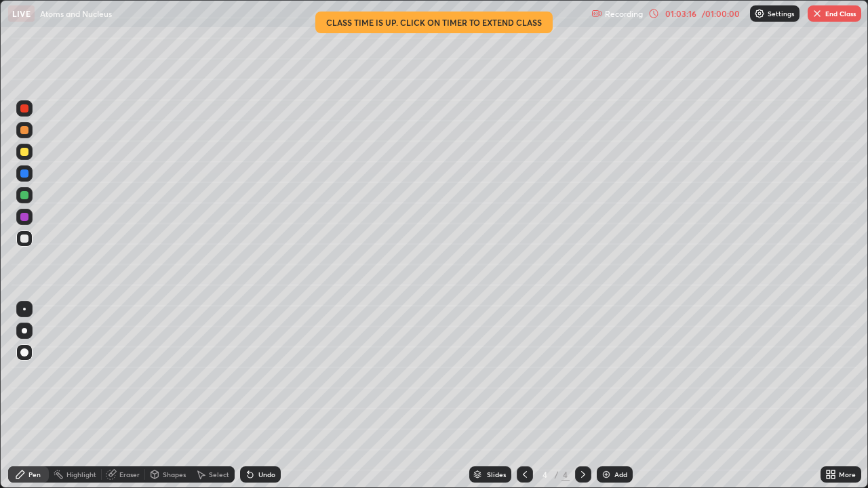
click at [838, 14] on button "End Class" at bounding box center [835, 13] width 54 height 16
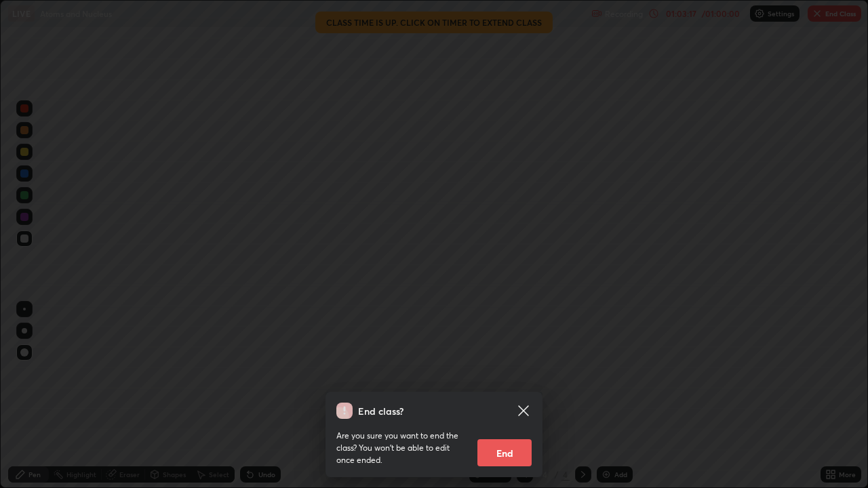
click at [511, 396] on button "End" at bounding box center [504, 452] width 54 height 27
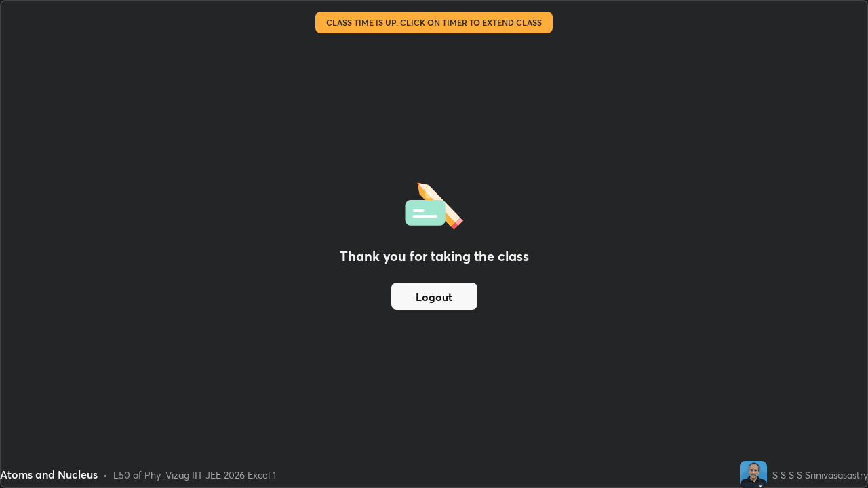
click at [457, 288] on button "Logout" at bounding box center [434, 296] width 86 height 27
click at [456, 293] on button "Logout" at bounding box center [434, 296] width 86 height 27
click at [426, 291] on button "Logout" at bounding box center [434, 296] width 86 height 27
click at [425, 293] on button "Logout" at bounding box center [434, 296] width 86 height 27
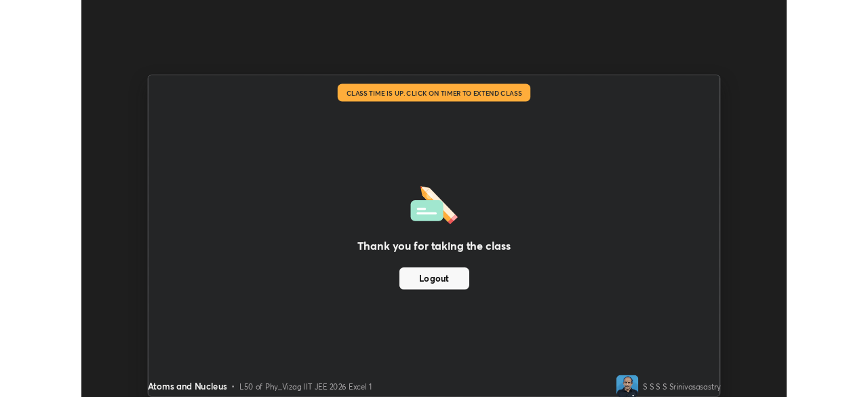
scroll to position [67420, 66949]
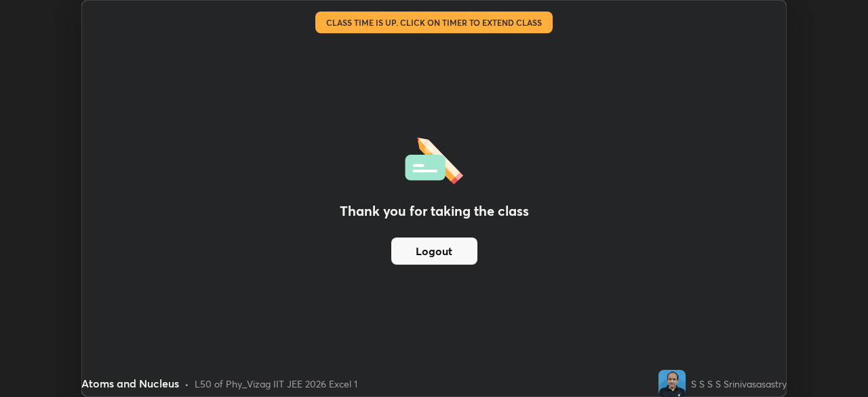
click at [450, 245] on button "Logout" at bounding box center [434, 250] width 86 height 27
click at [447, 251] on button "Logout" at bounding box center [434, 250] width 86 height 27
click at [413, 259] on button "Logout" at bounding box center [434, 250] width 86 height 27
click at [670, 382] on img at bounding box center [671, 383] width 27 height 27
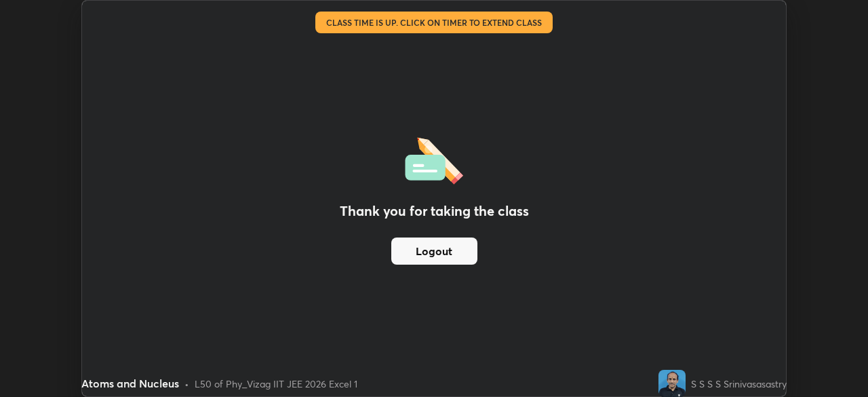
click at [670, 382] on img at bounding box center [671, 383] width 27 height 27
click at [439, 258] on button "Logout" at bounding box center [434, 250] width 86 height 27
click at [433, 251] on button "Logout" at bounding box center [434, 250] width 86 height 27
